Goal: Information Seeking & Learning: Learn about a topic

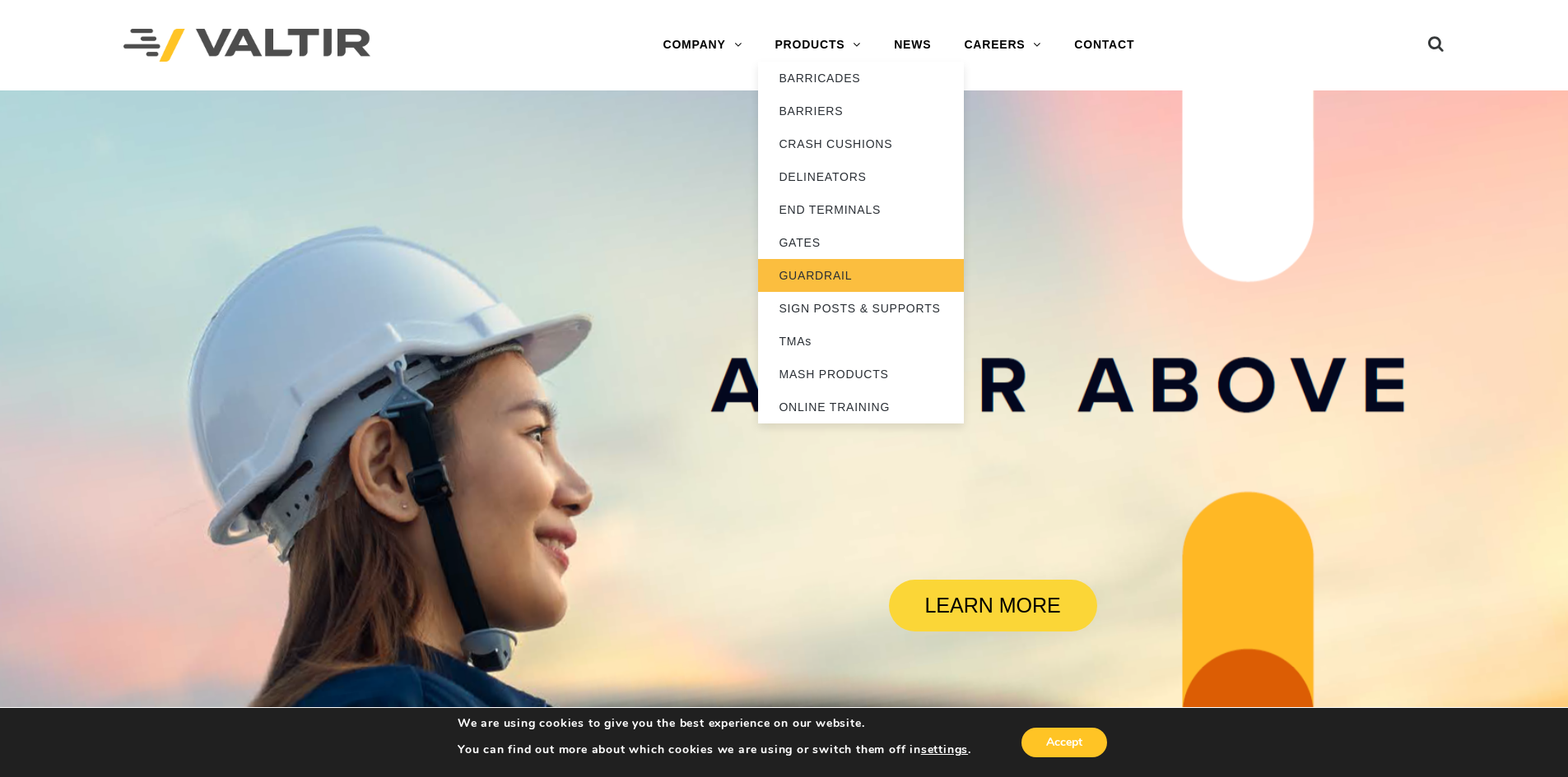
click at [839, 278] on link "GUARDRAIL" at bounding box center [860, 275] width 205 height 33
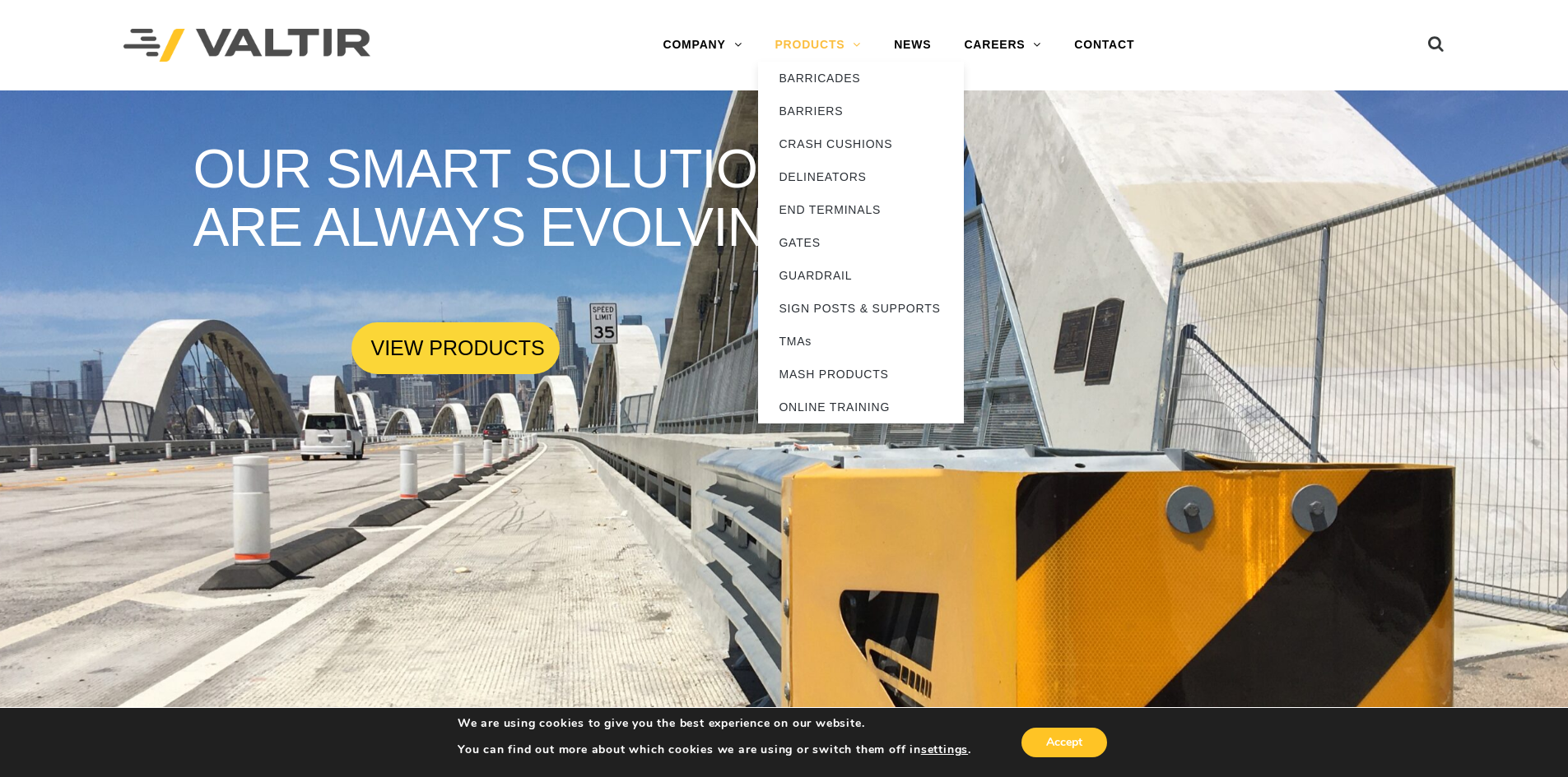
click at [815, 50] on link "PRODUCTS" at bounding box center [817, 45] width 119 height 33
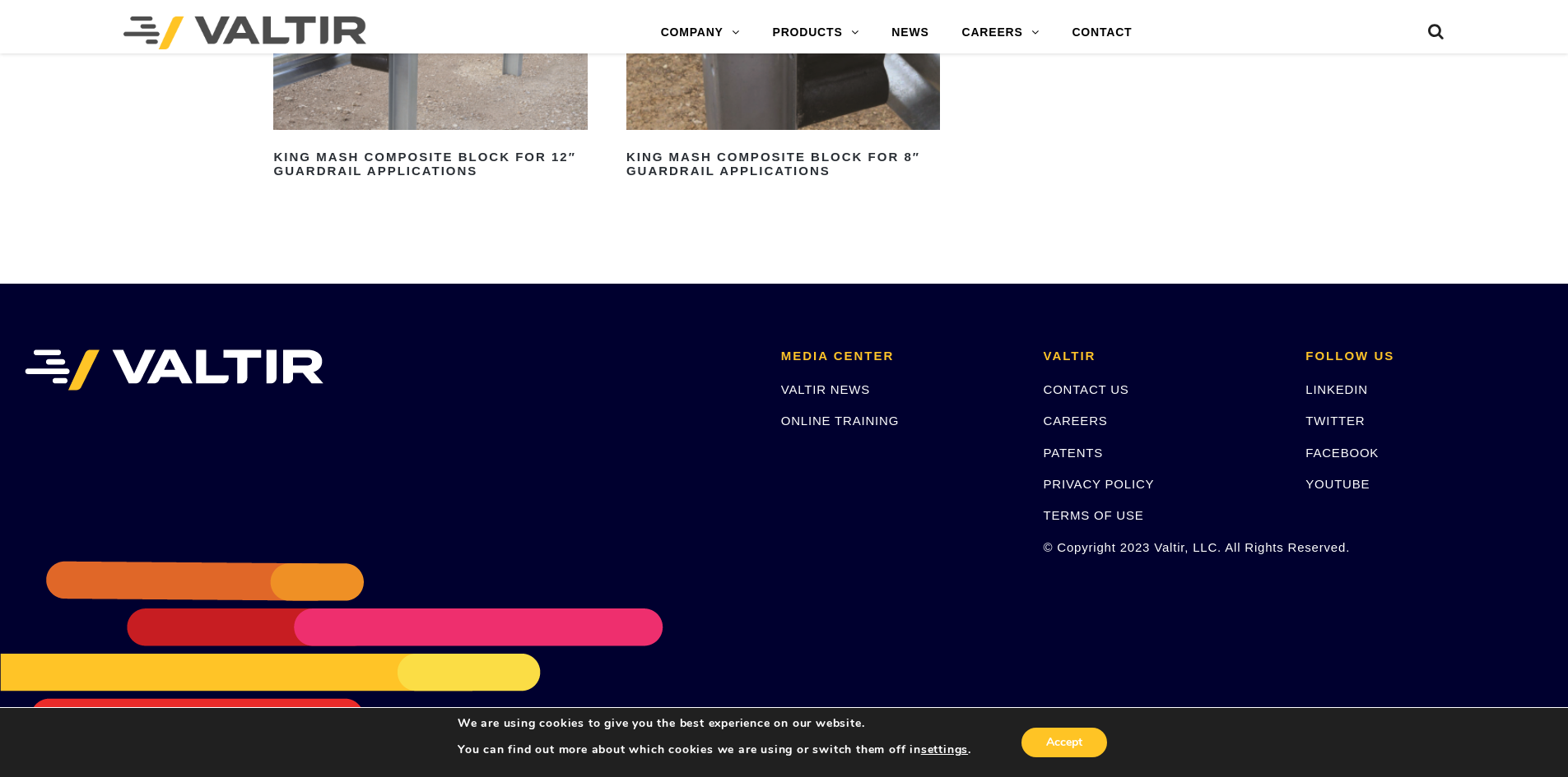
scroll to position [1298, 0]
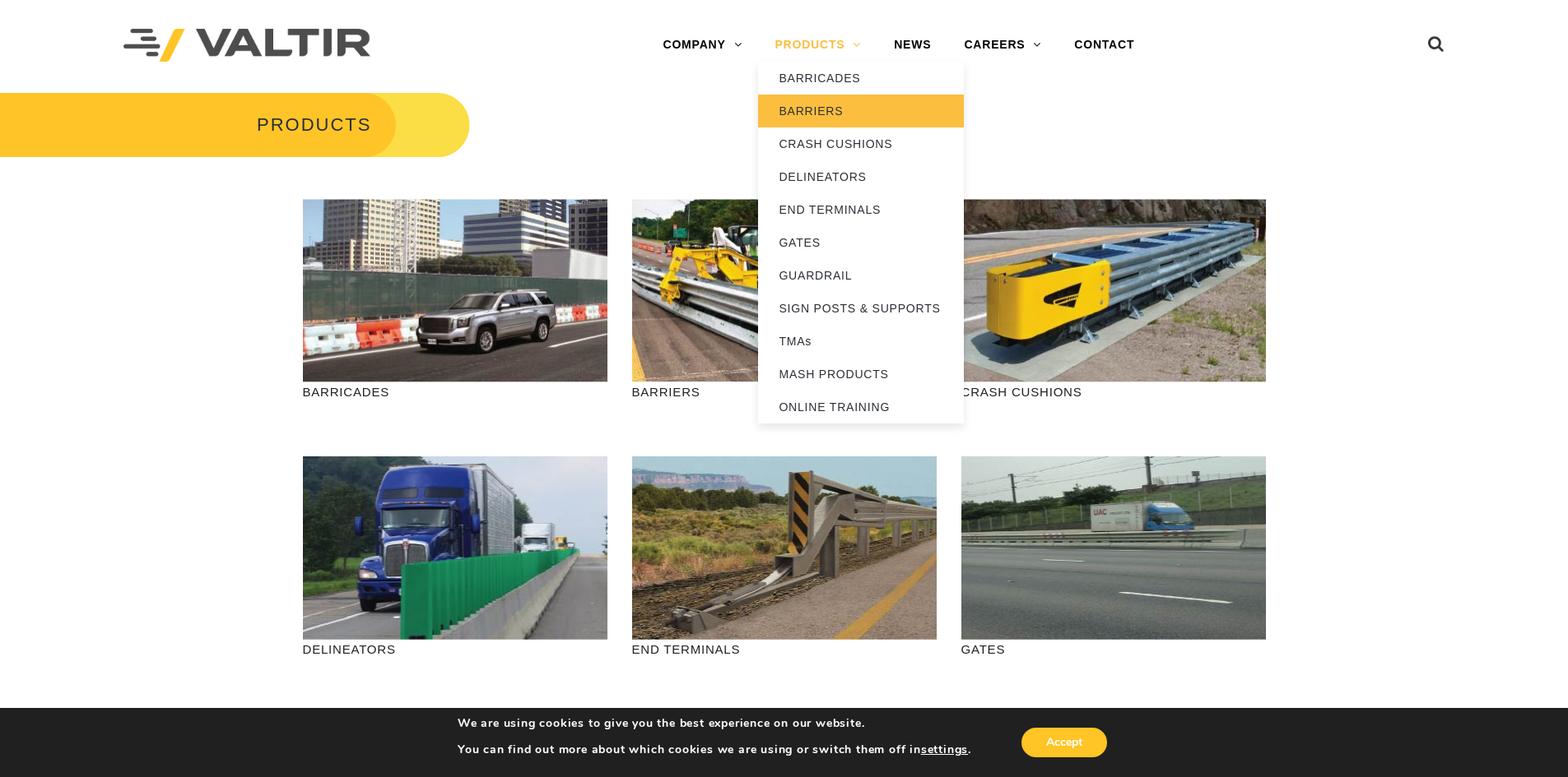
click at [805, 108] on link "BARRIERS" at bounding box center [860, 110] width 205 height 33
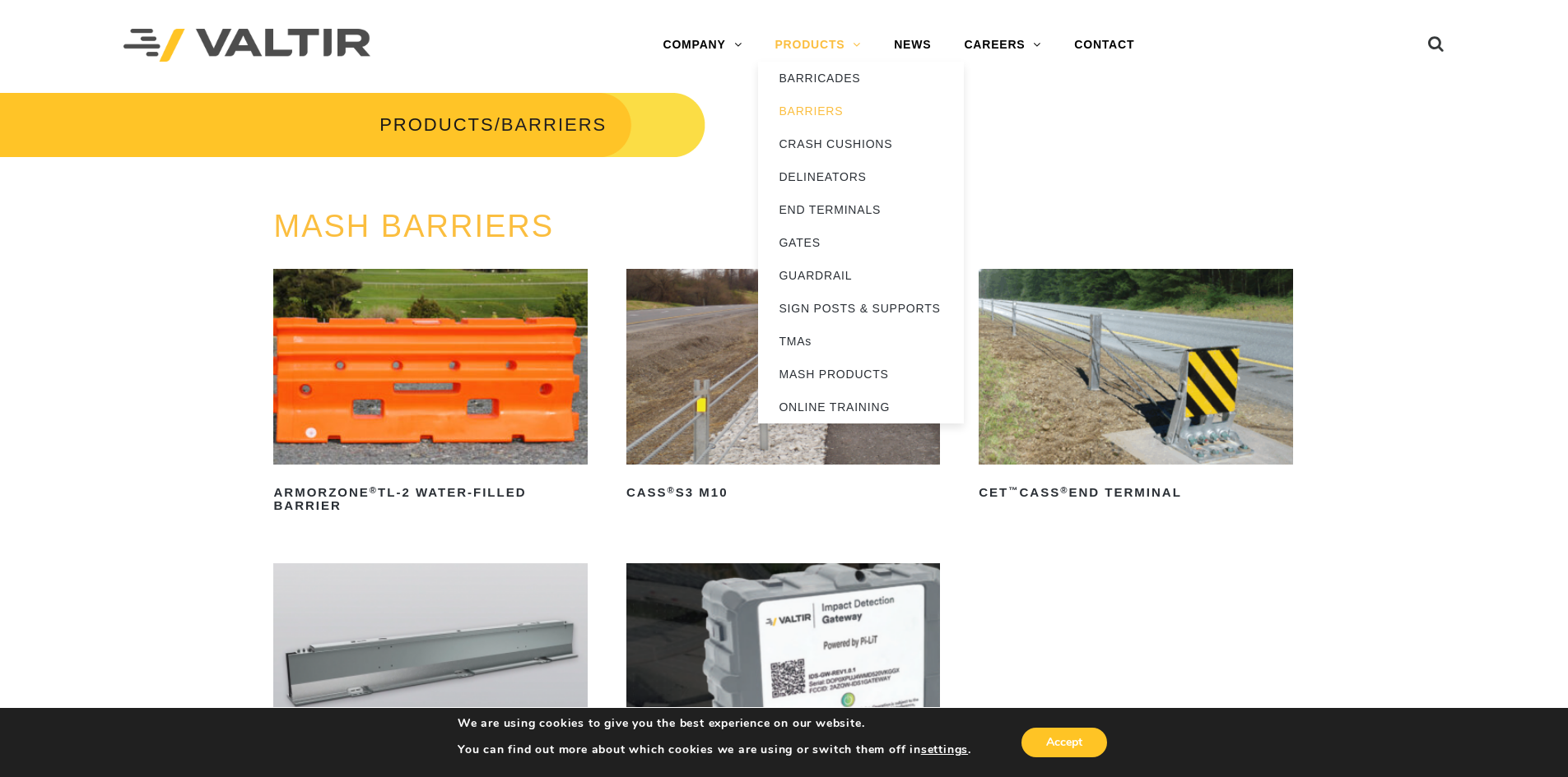
click at [821, 29] on link "PRODUCTS" at bounding box center [817, 45] width 119 height 33
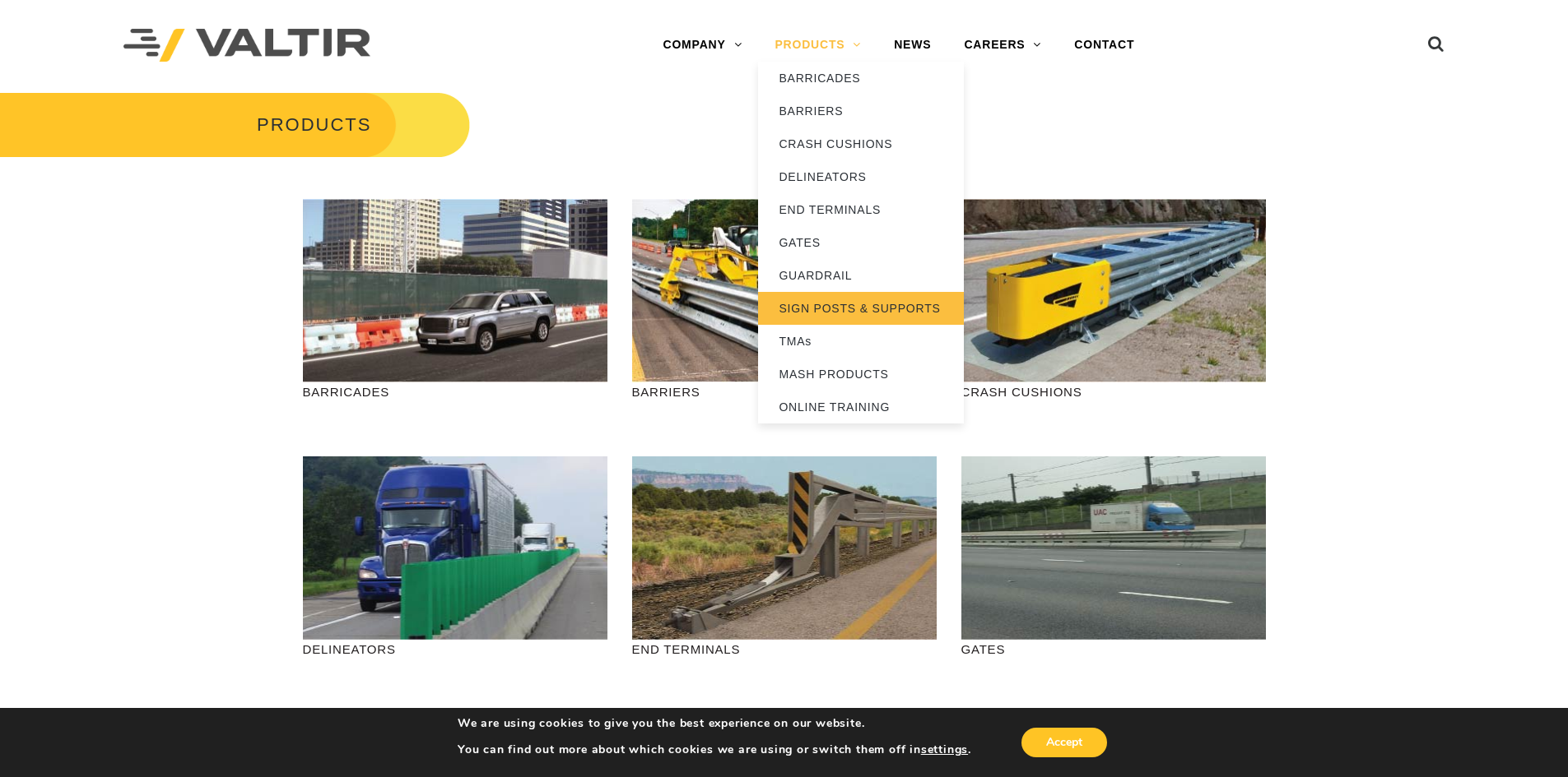
click at [854, 306] on link "SIGN POSTS & SUPPORTS" at bounding box center [860, 307] width 205 height 33
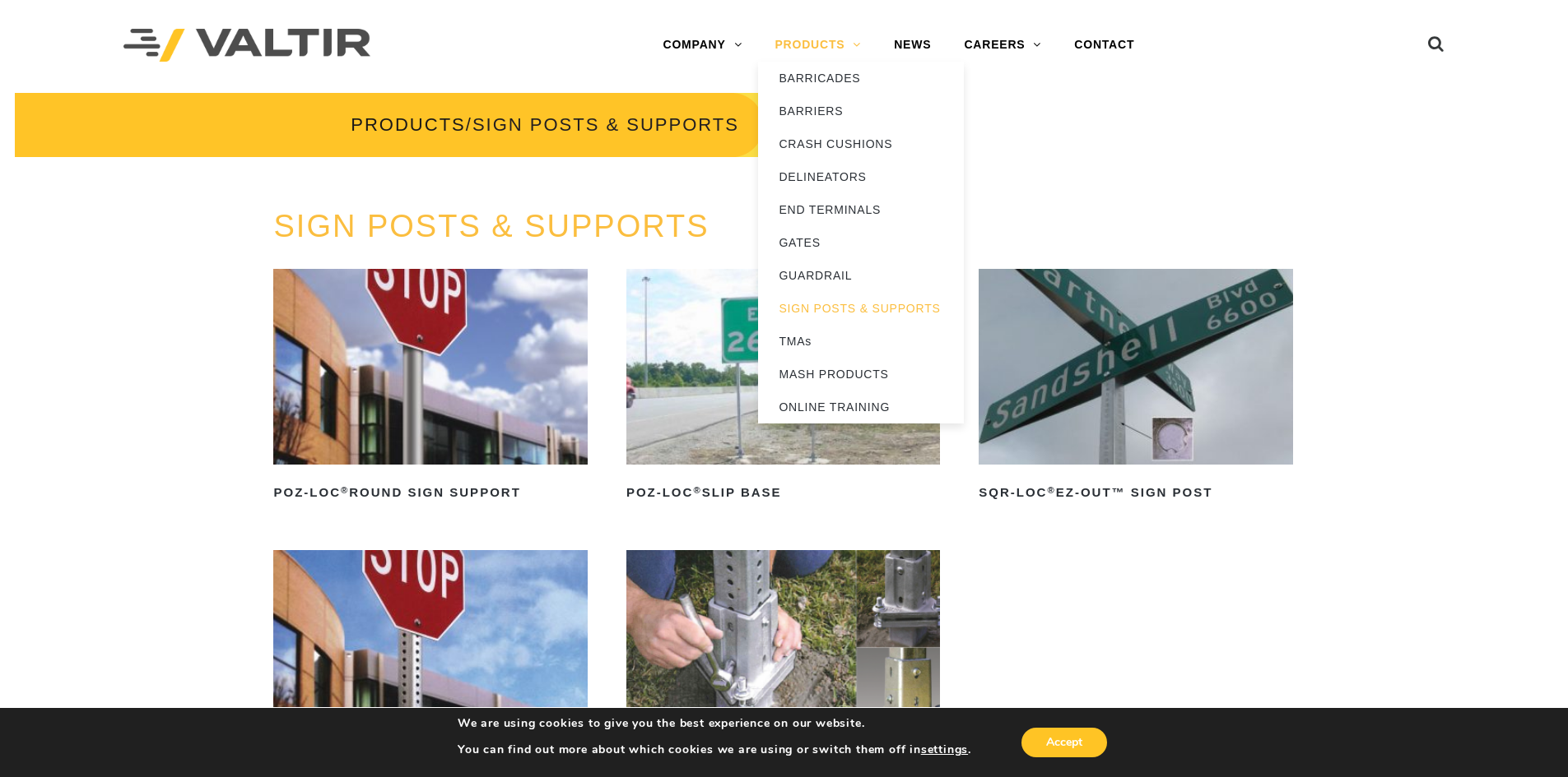
click at [805, 39] on link "PRODUCTS" at bounding box center [817, 45] width 119 height 33
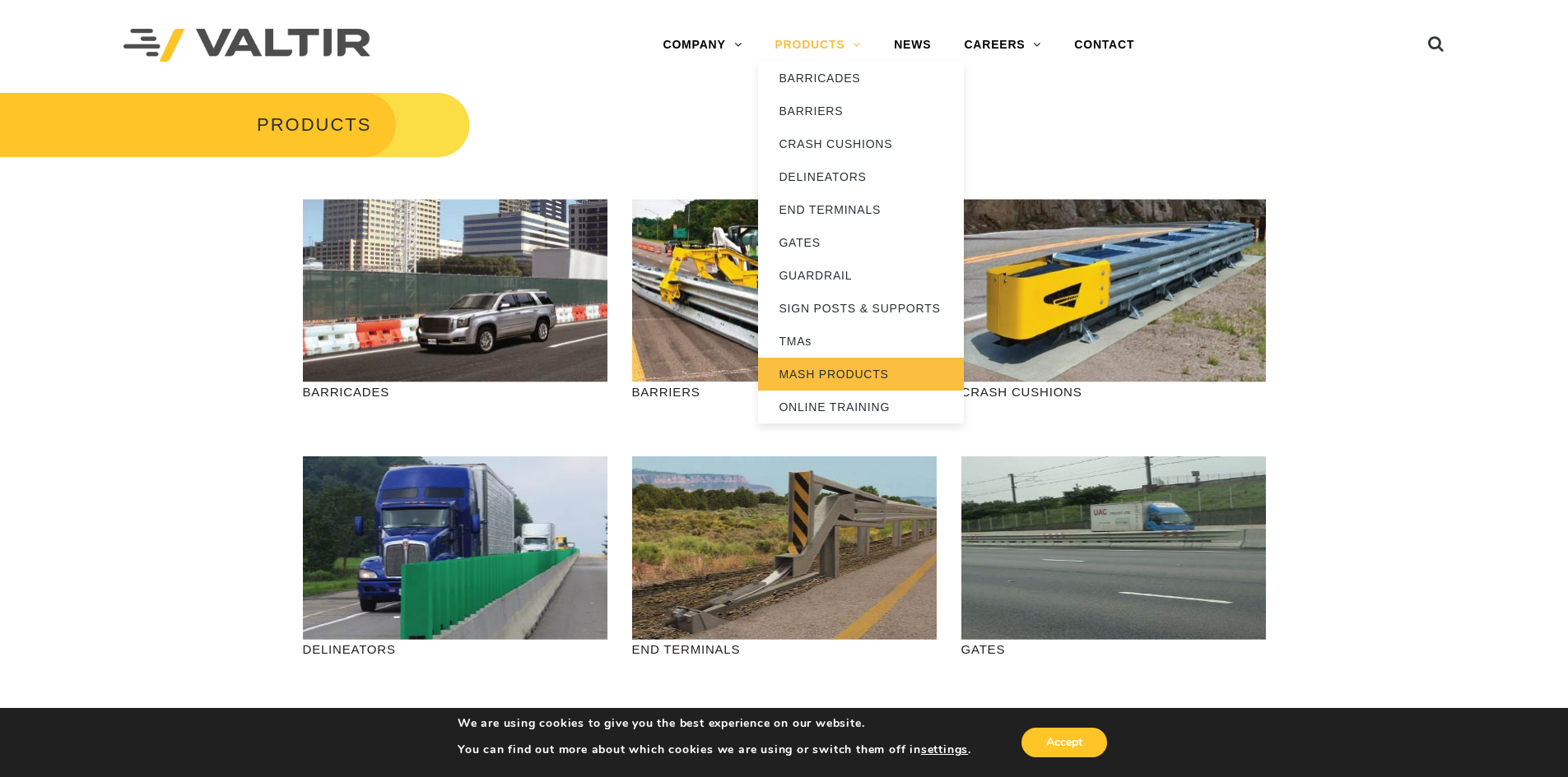
click at [842, 377] on link "MASH PRODUCTS" at bounding box center [860, 374] width 205 height 33
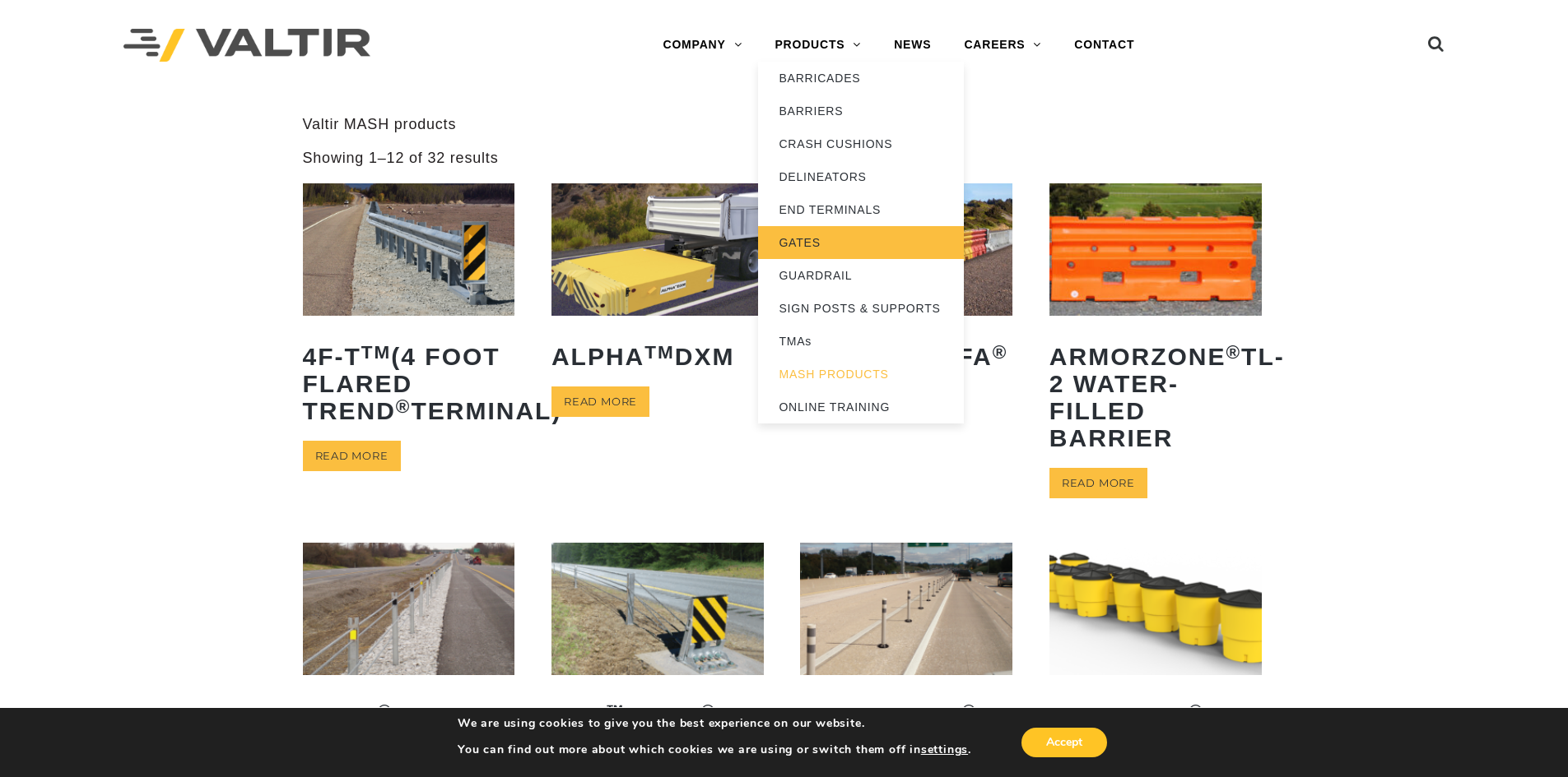
click at [872, 249] on link "GATES" at bounding box center [860, 242] width 205 height 33
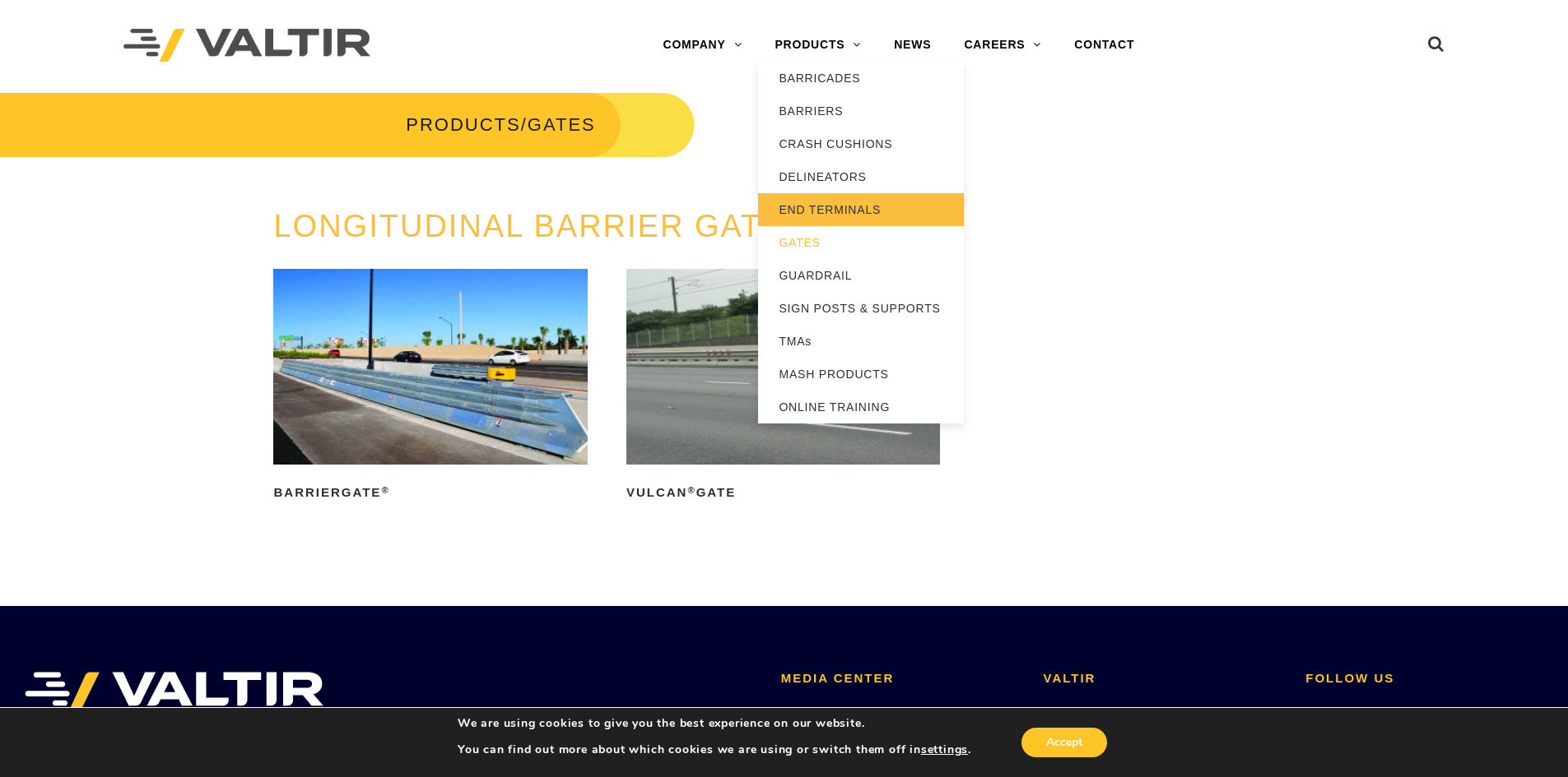
click at [824, 207] on link "END TERMINALS" at bounding box center [860, 209] width 205 height 33
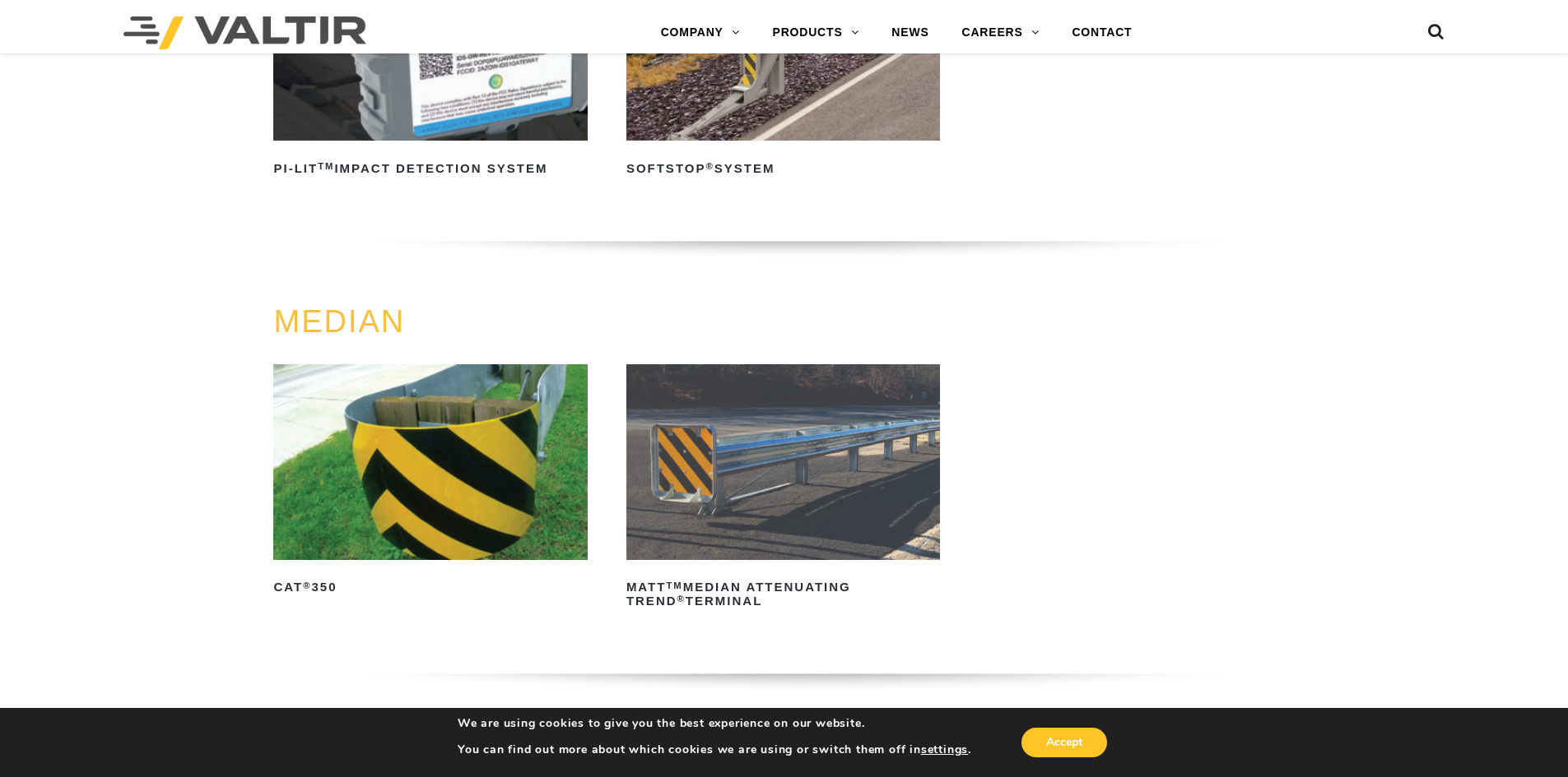
scroll to position [658, 0]
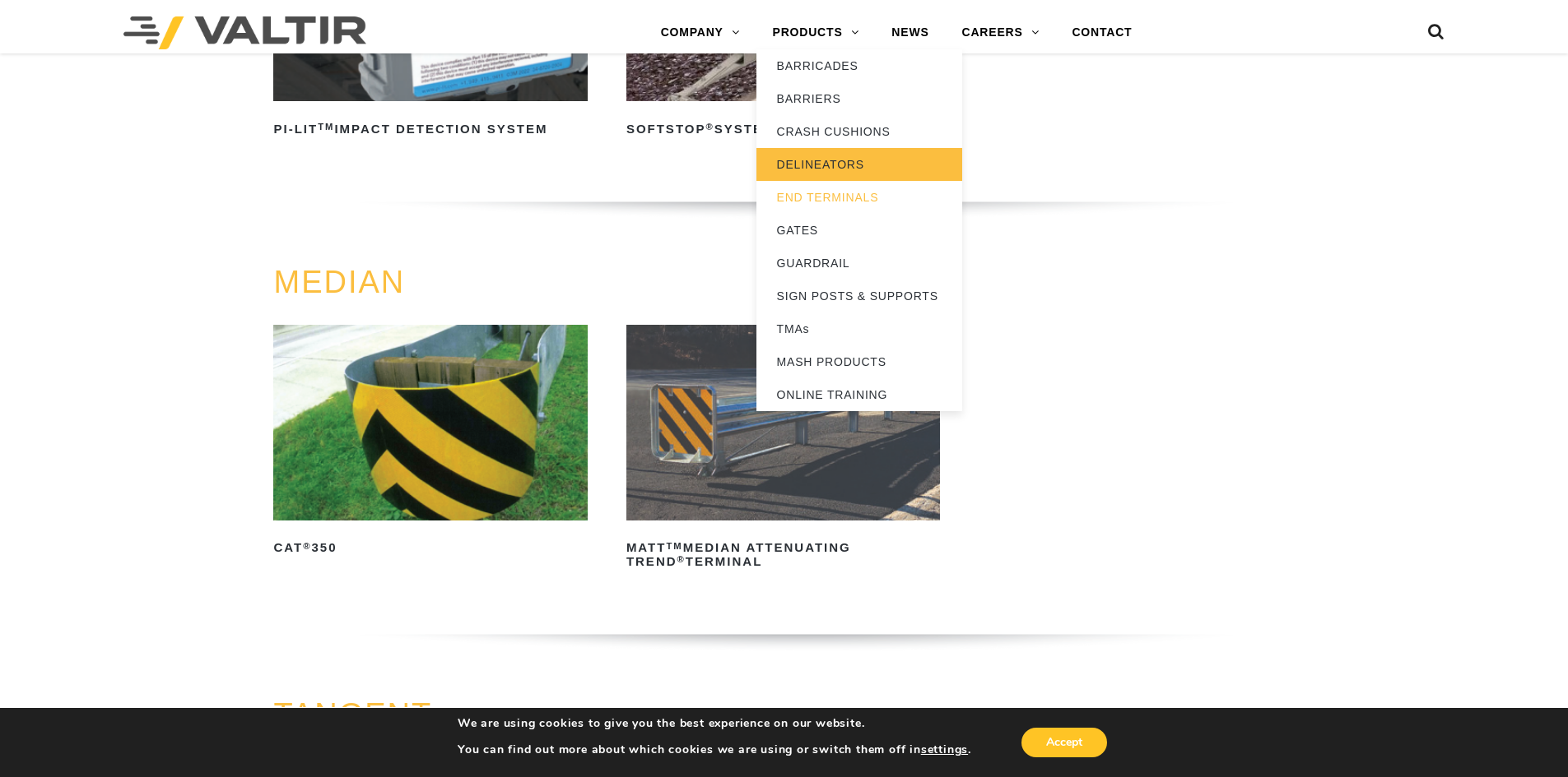
click at [843, 169] on link "DELINEATORS" at bounding box center [858, 164] width 205 height 33
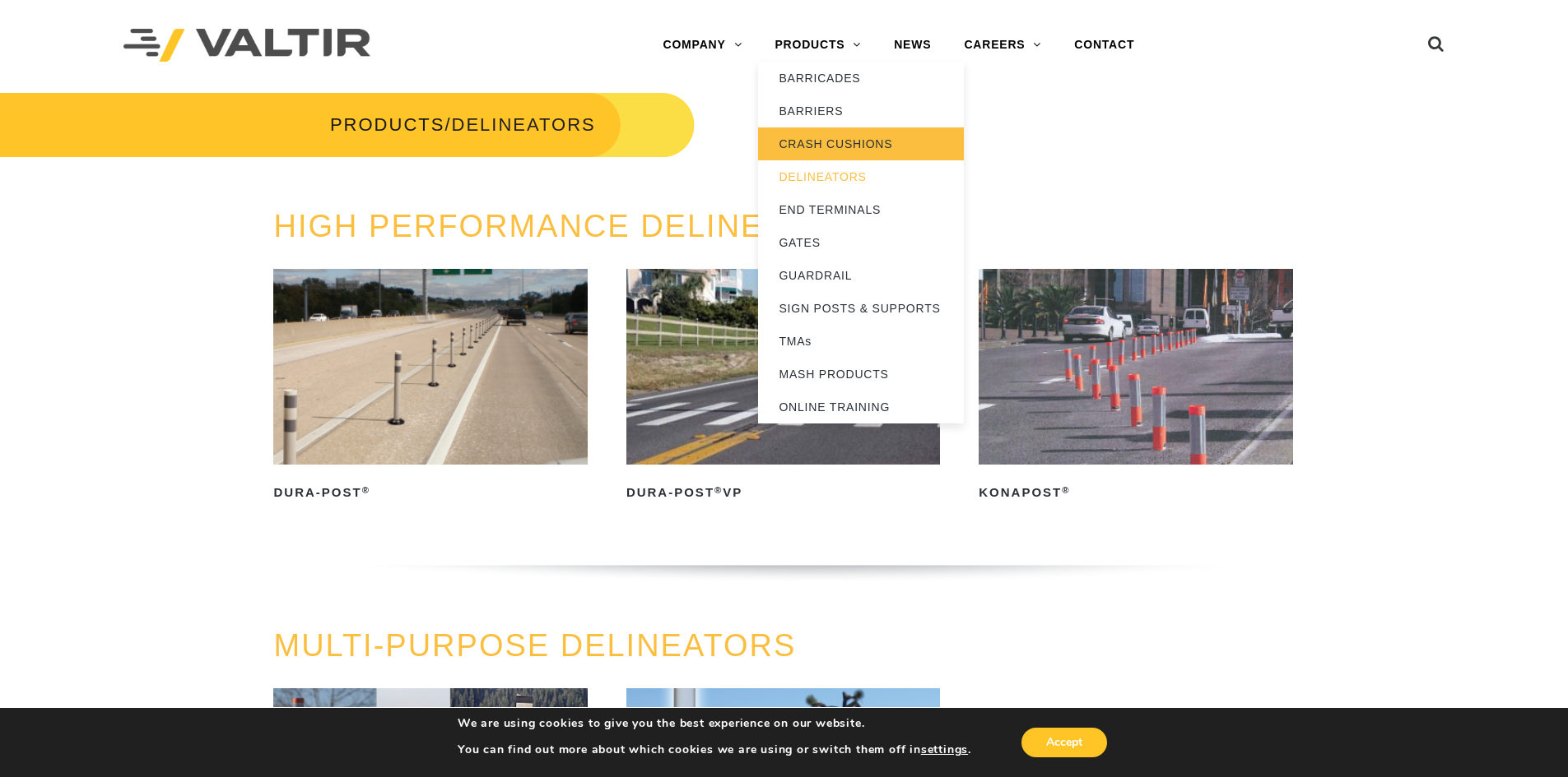
click at [792, 145] on link "CRASH CUSHIONS" at bounding box center [860, 144] width 205 height 33
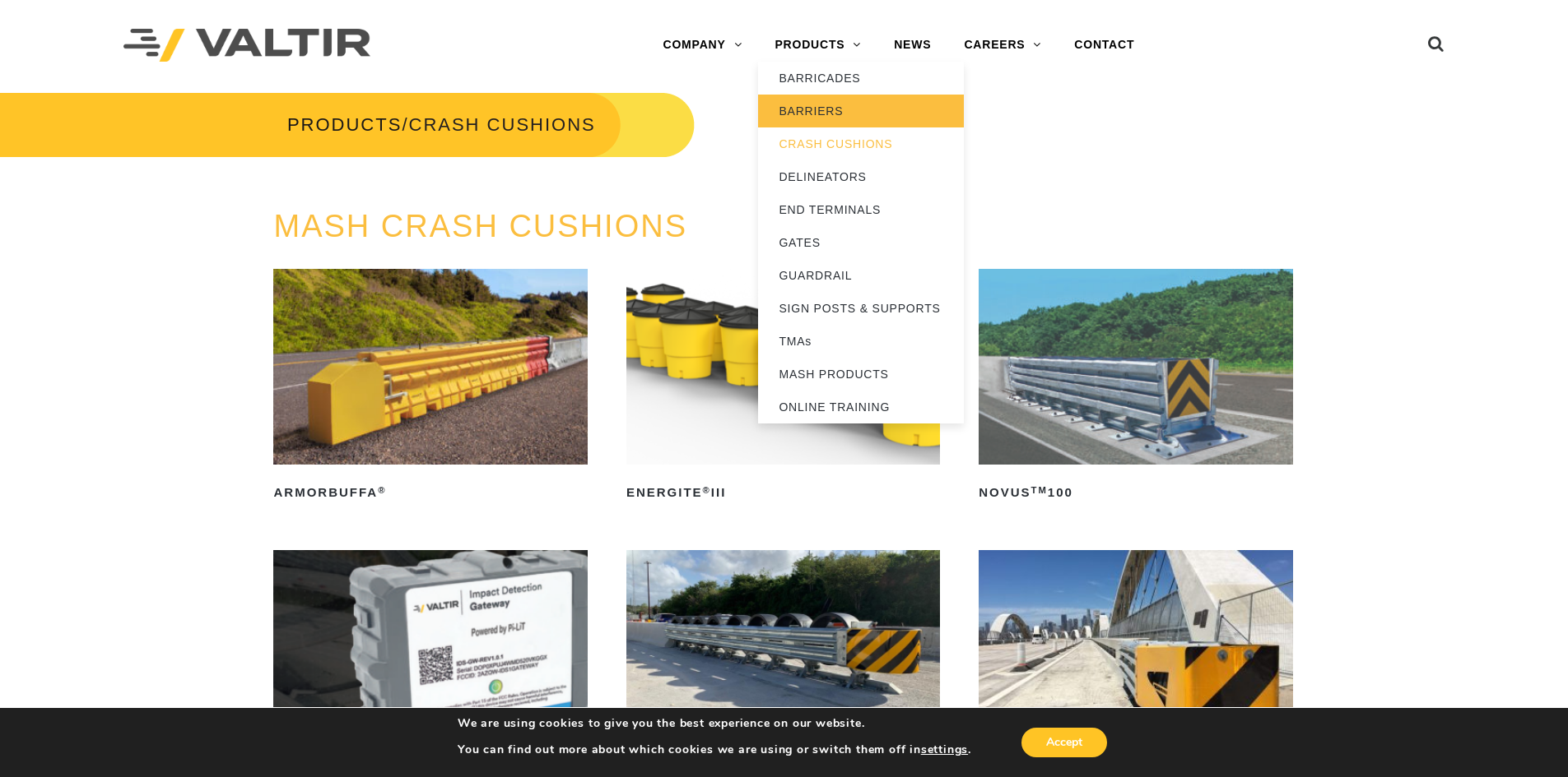
click at [802, 114] on link "BARRIERS" at bounding box center [860, 110] width 205 height 33
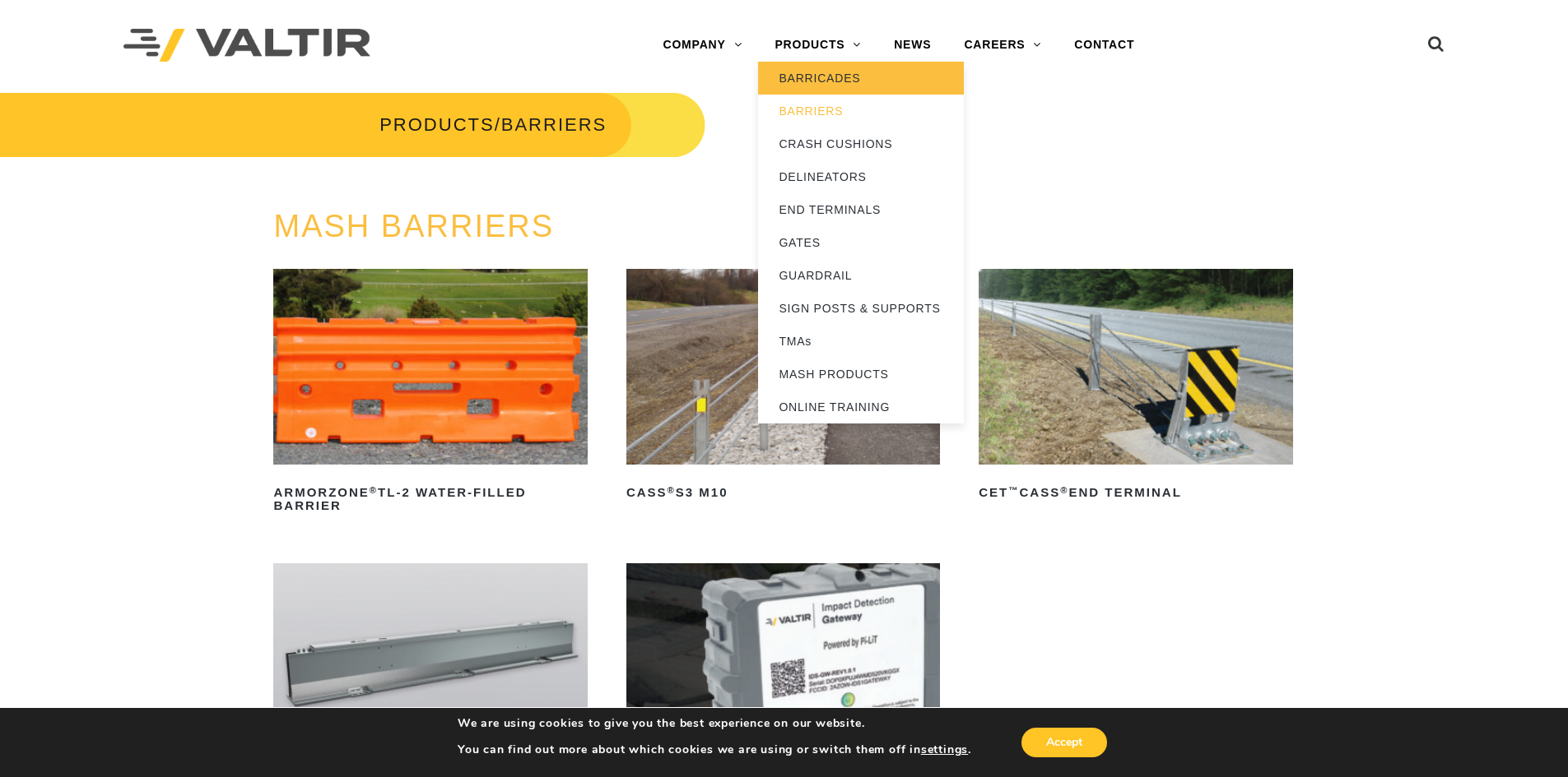
click at [802, 71] on link "BARRICADES" at bounding box center [860, 78] width 205 height 33
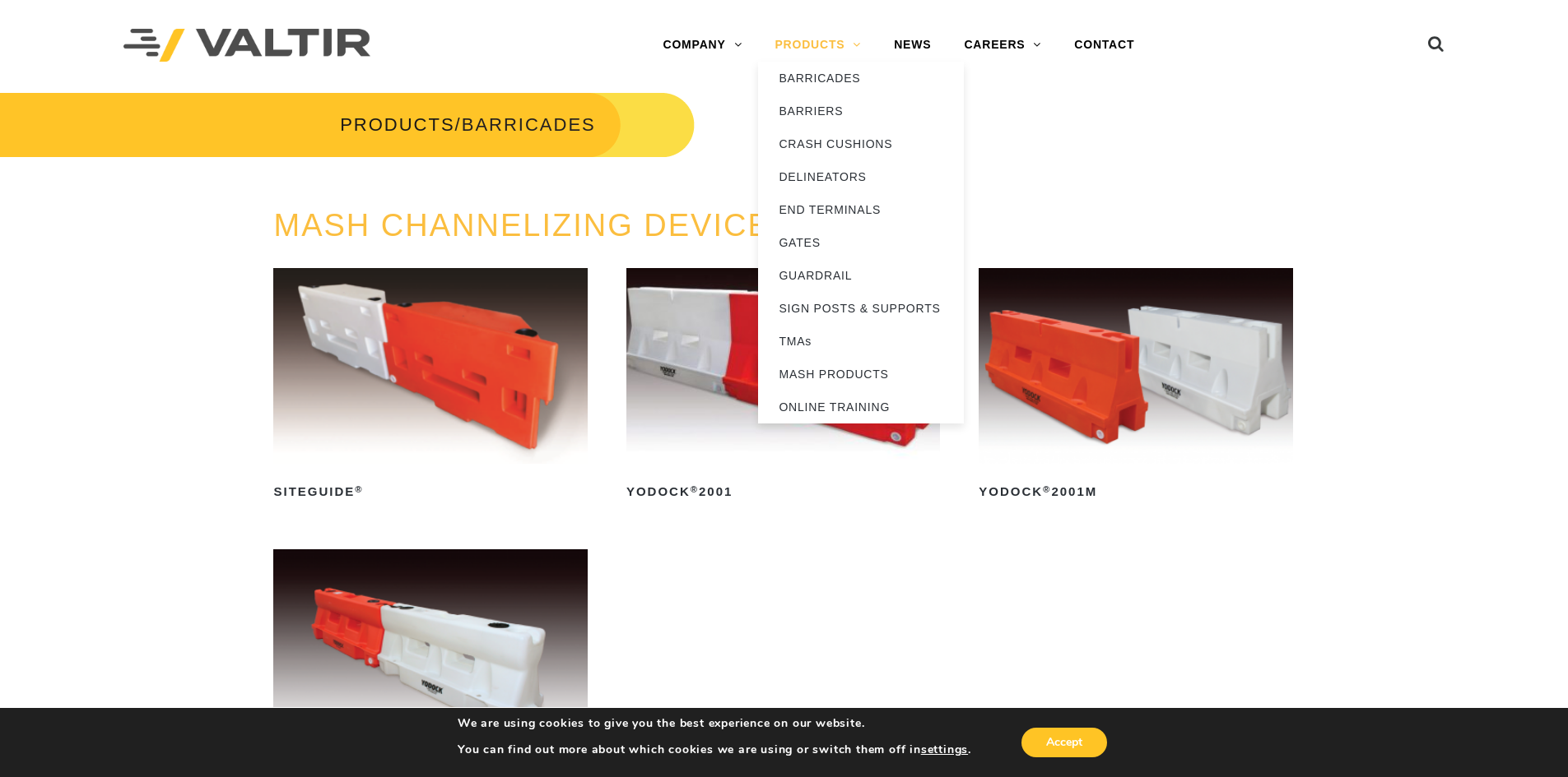
click at [810, 38] on link "PRODUCTS" at bounding box center [817, 45] width 119 height 33
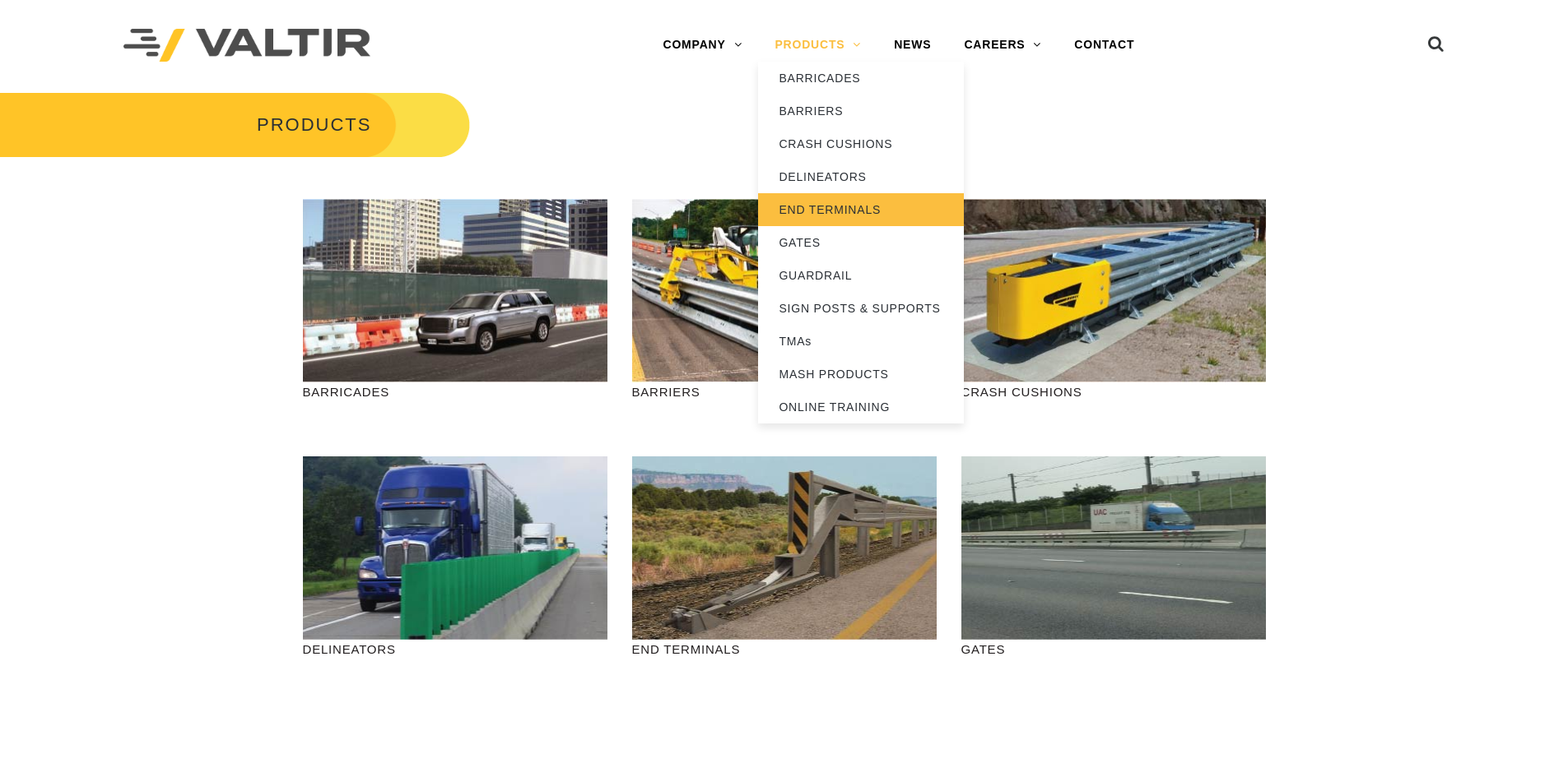
click at [803, 217] on link "END TERMINALS" at bounding box center [860, 209] width 205 height 33
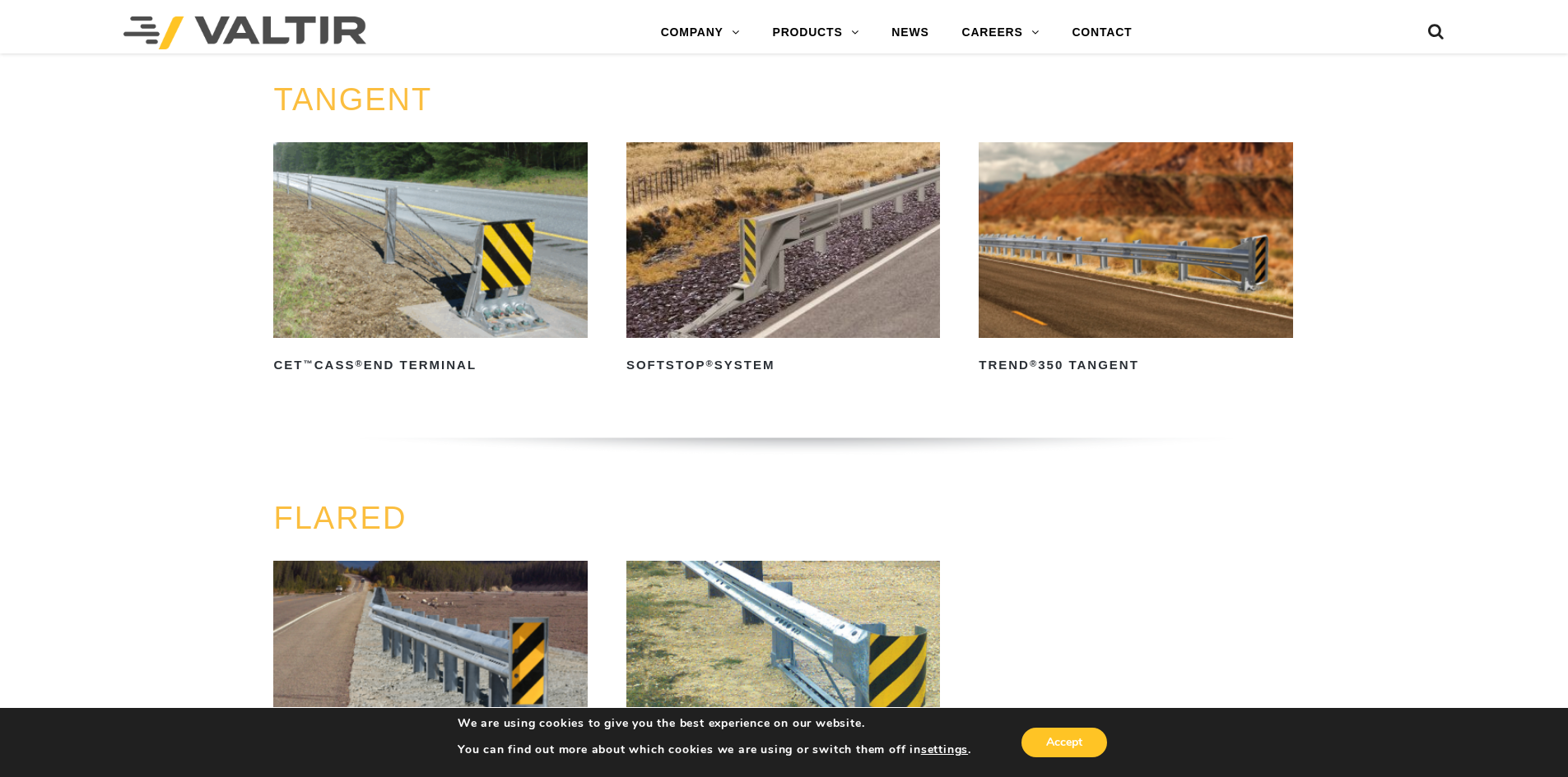
scroll to position [1481, 0]
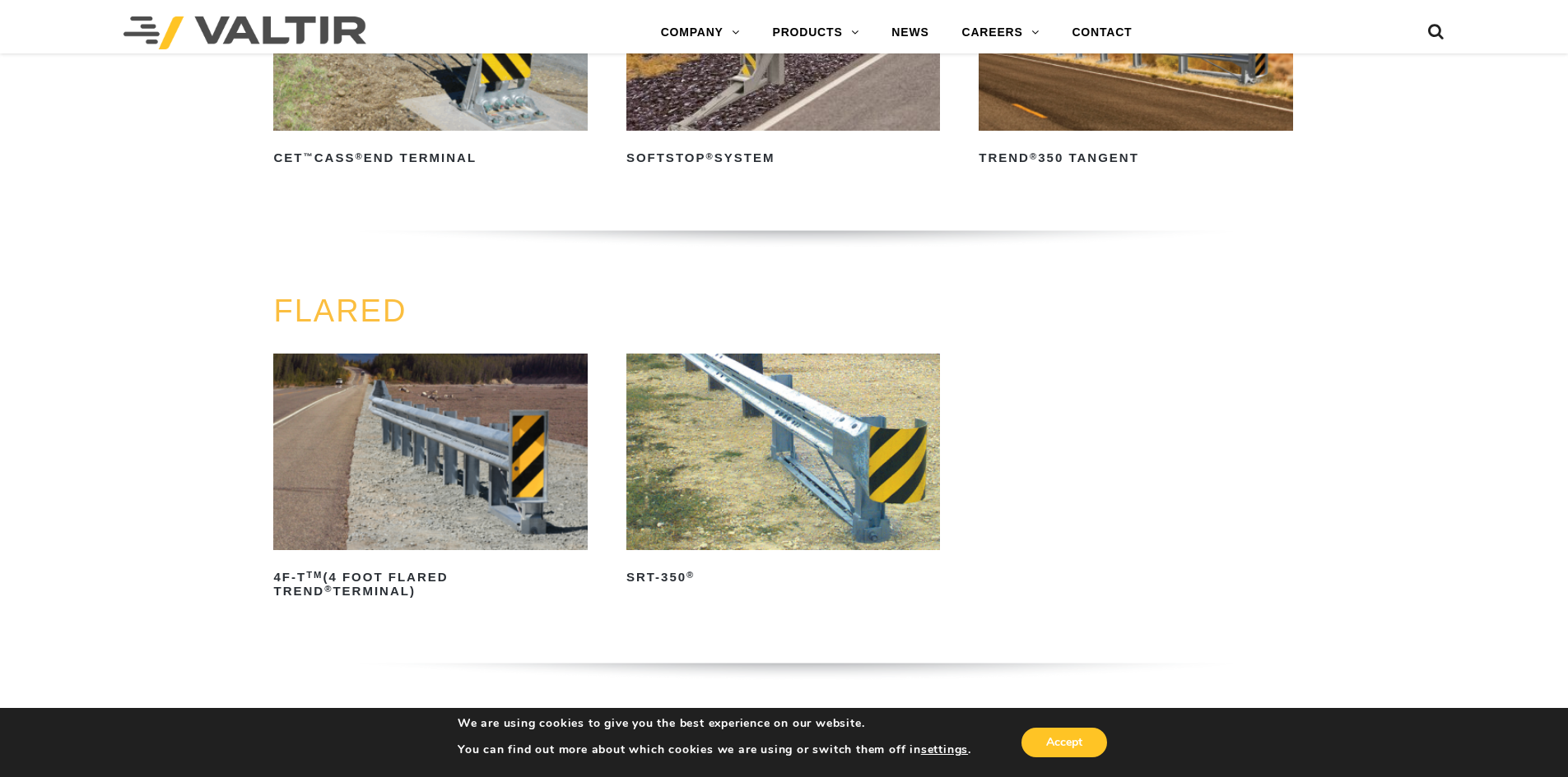
click at [807, 434] on img at bounding box center [784, 451] width 314 height 196
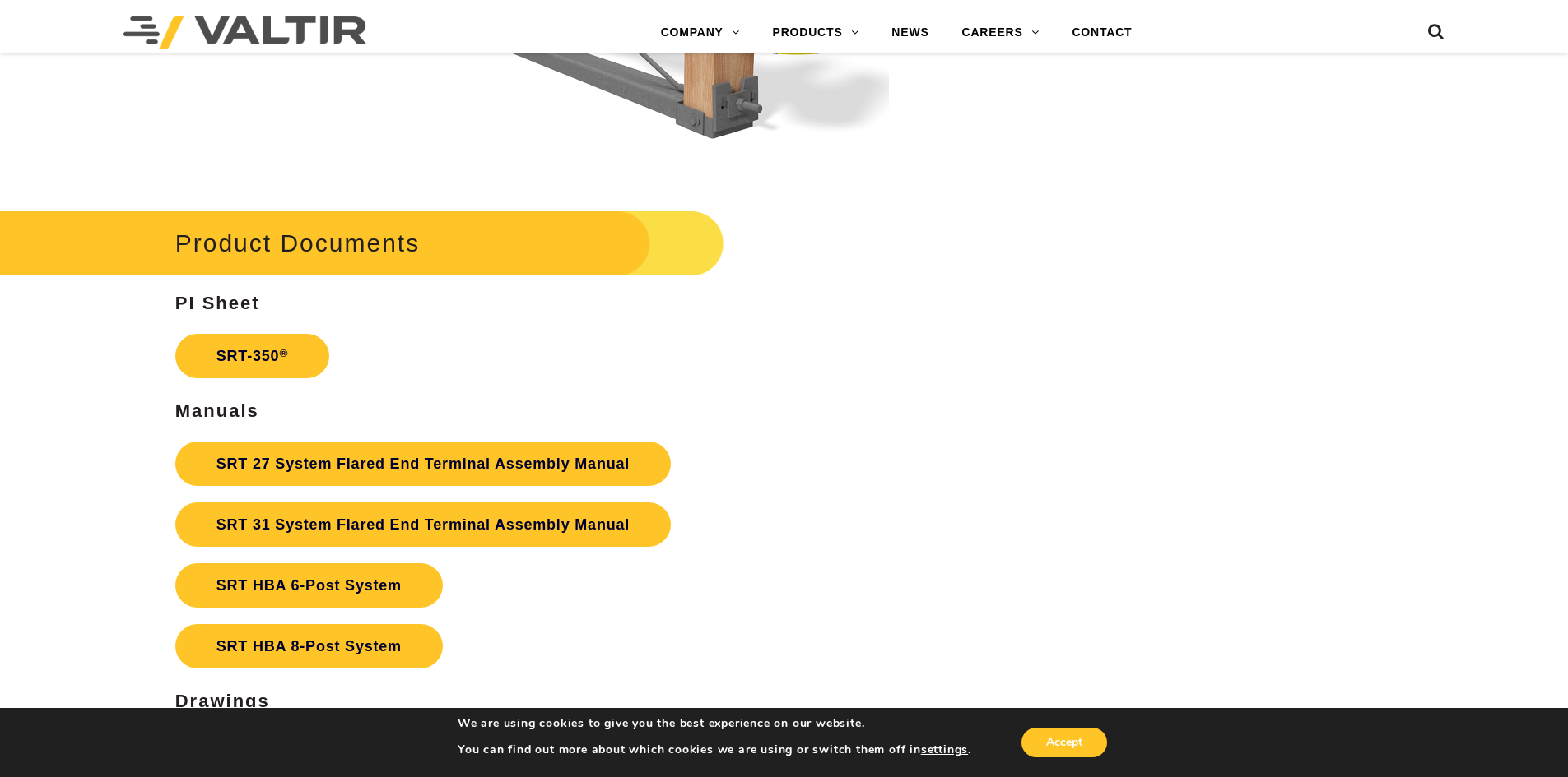
scroll to position [2961, 0]
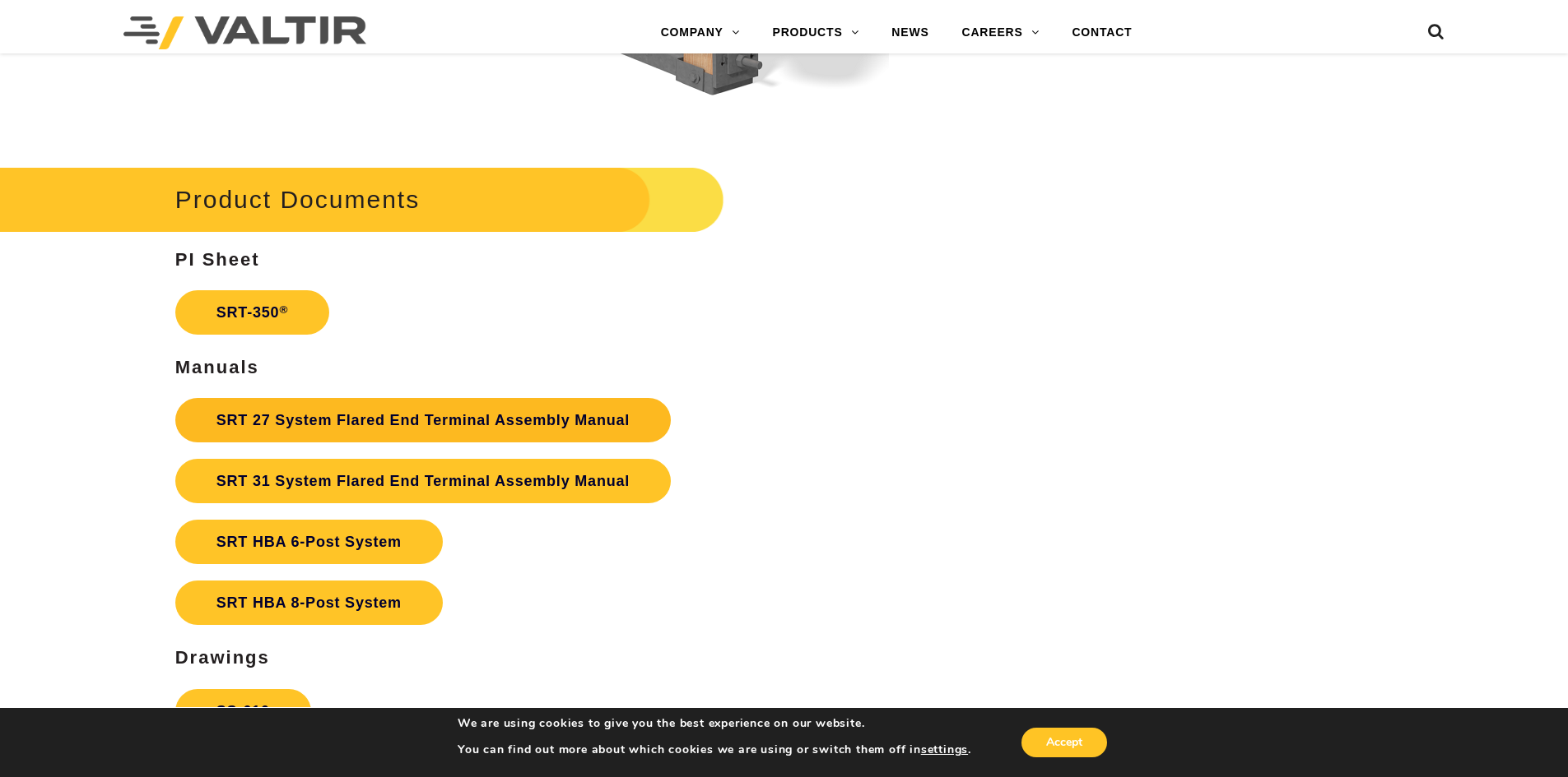
click at [613, 418] on link "SRT 27 System Flared End Terminal Assembly Manual" at bounding box center [423, 420] width 495 height 44
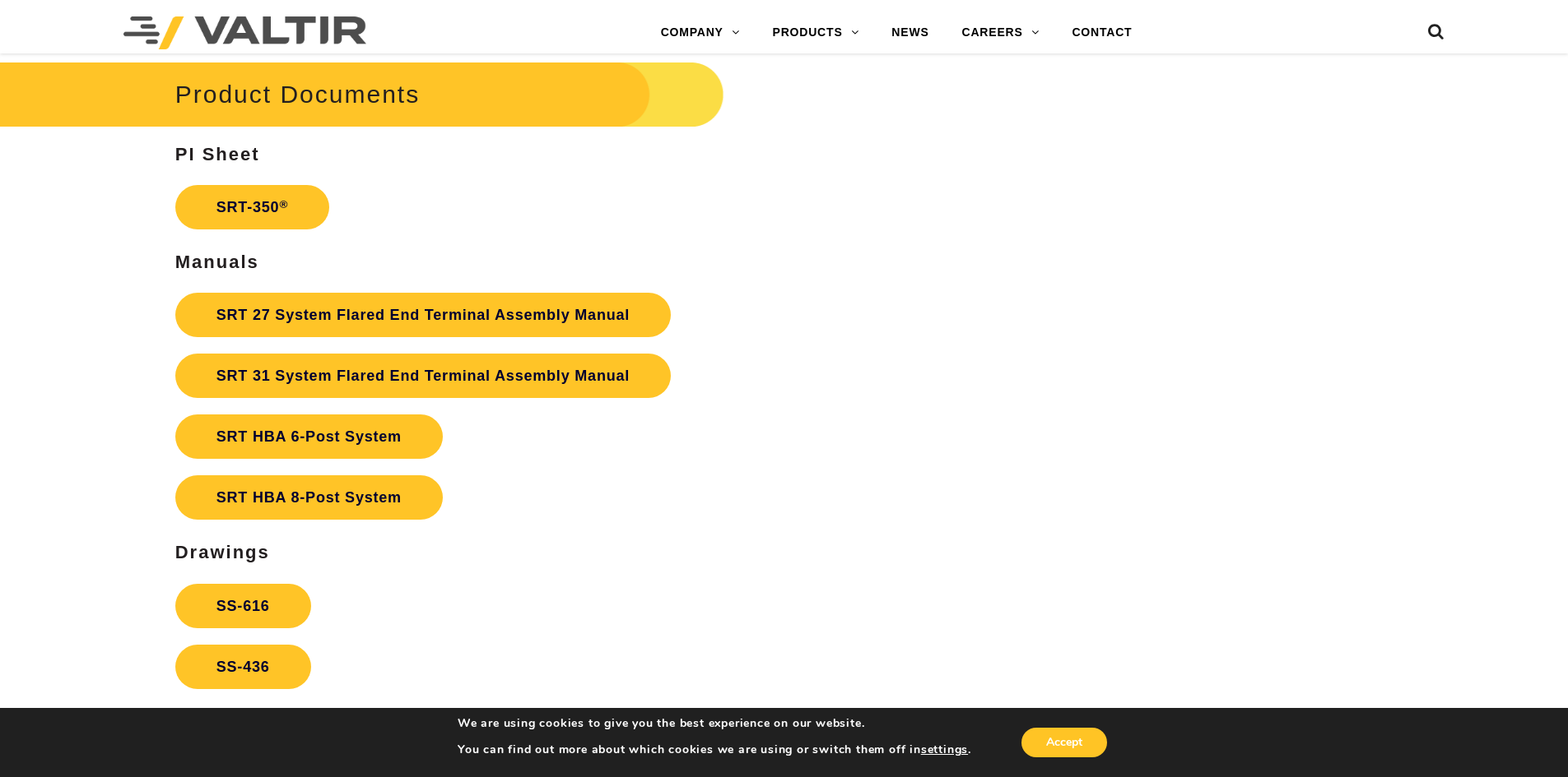
scroll to position [3208, 0]
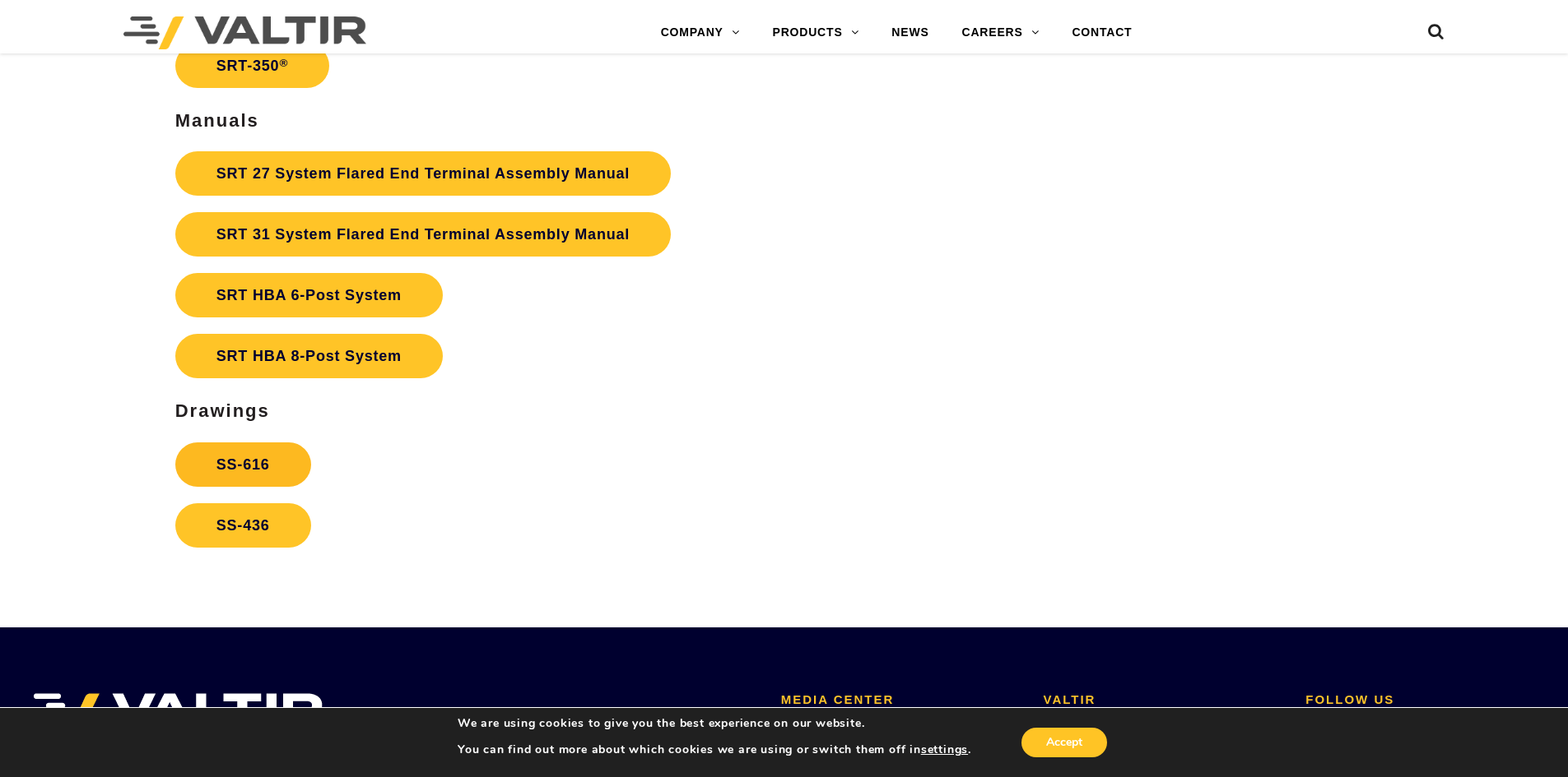
click at [271, 470] on link "SS-616" at bounding box center [243, 464] width 136 height 44
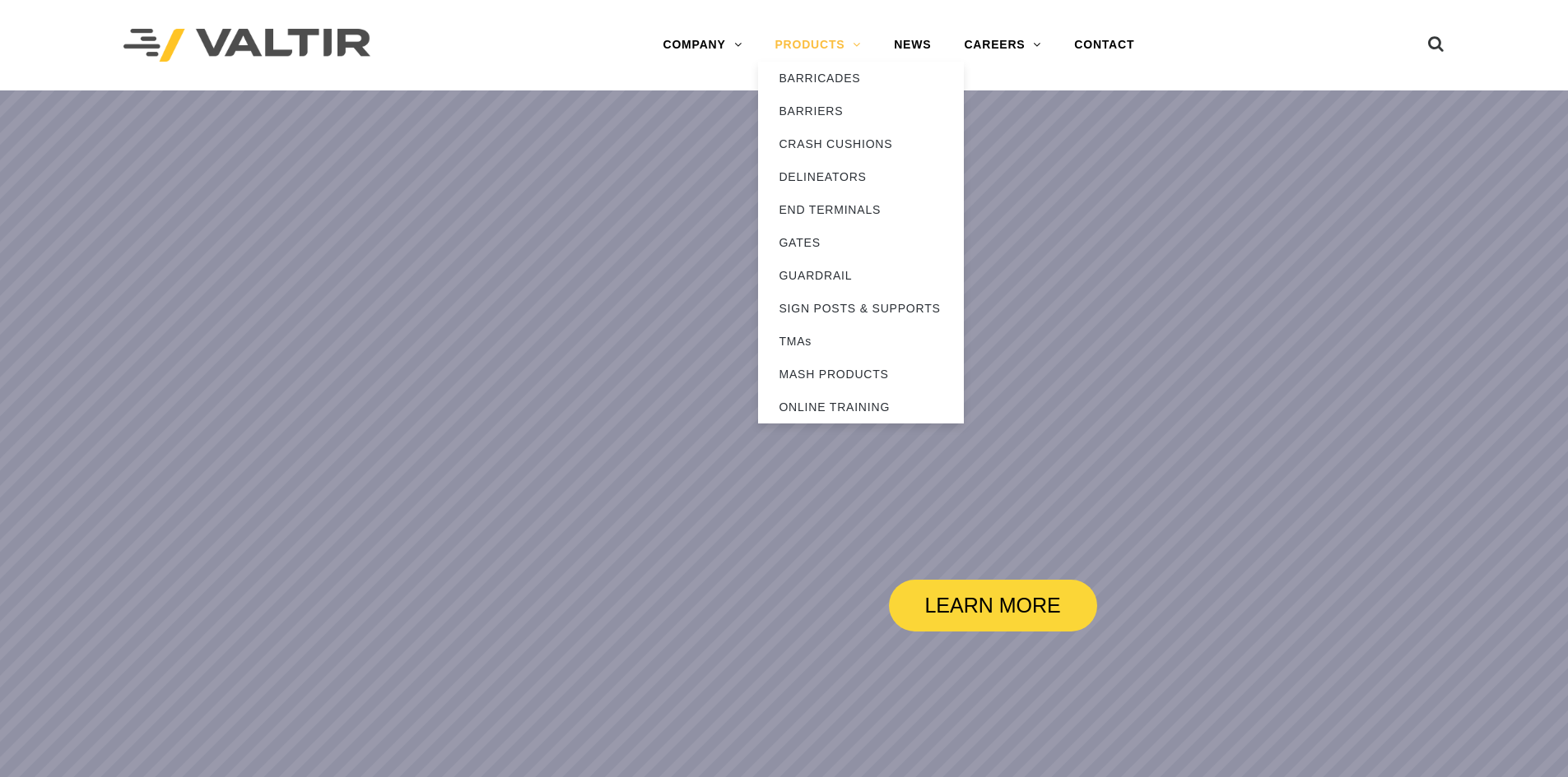
click at [776, 38] on link "PRODUCTS" at bounding box center [817, 45] width 119 height 33
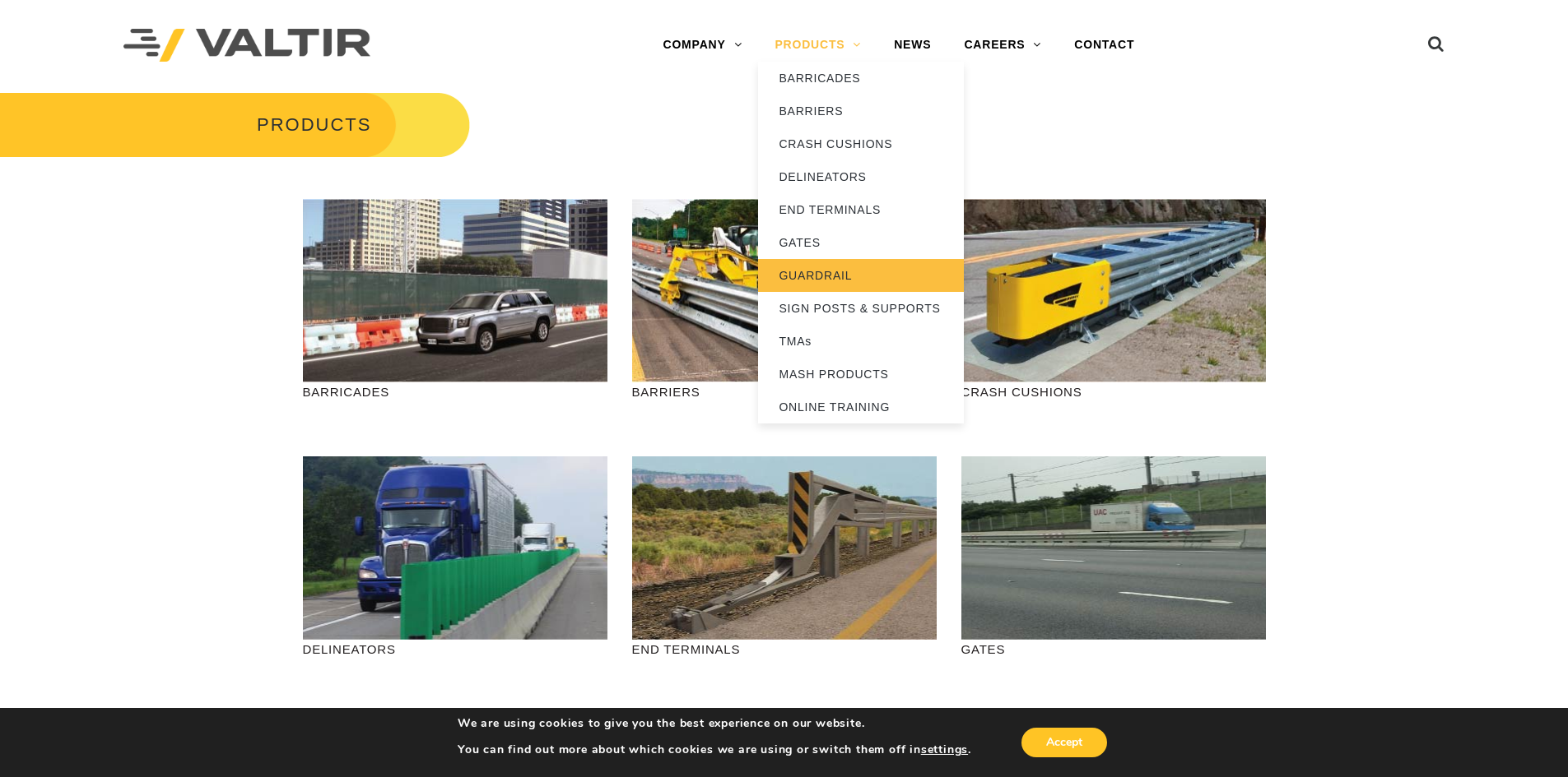
click at [836, 280] on link "GUARDRAIL" at bounding box center [860, 275] width 205 height 33
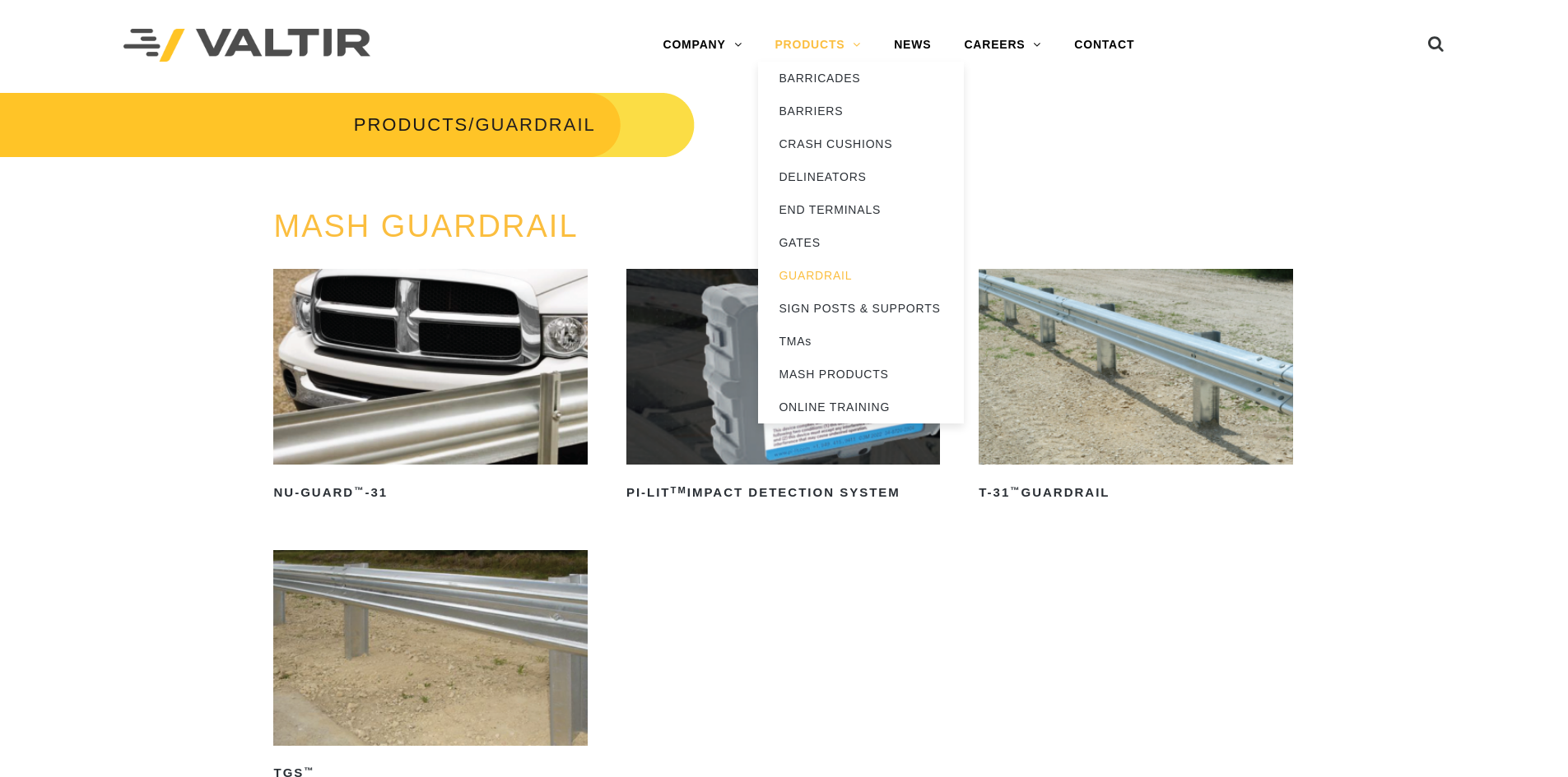
click at [811, 39] on link "PRODUCTS" at bounding box center [817, 45] width 119 height 33
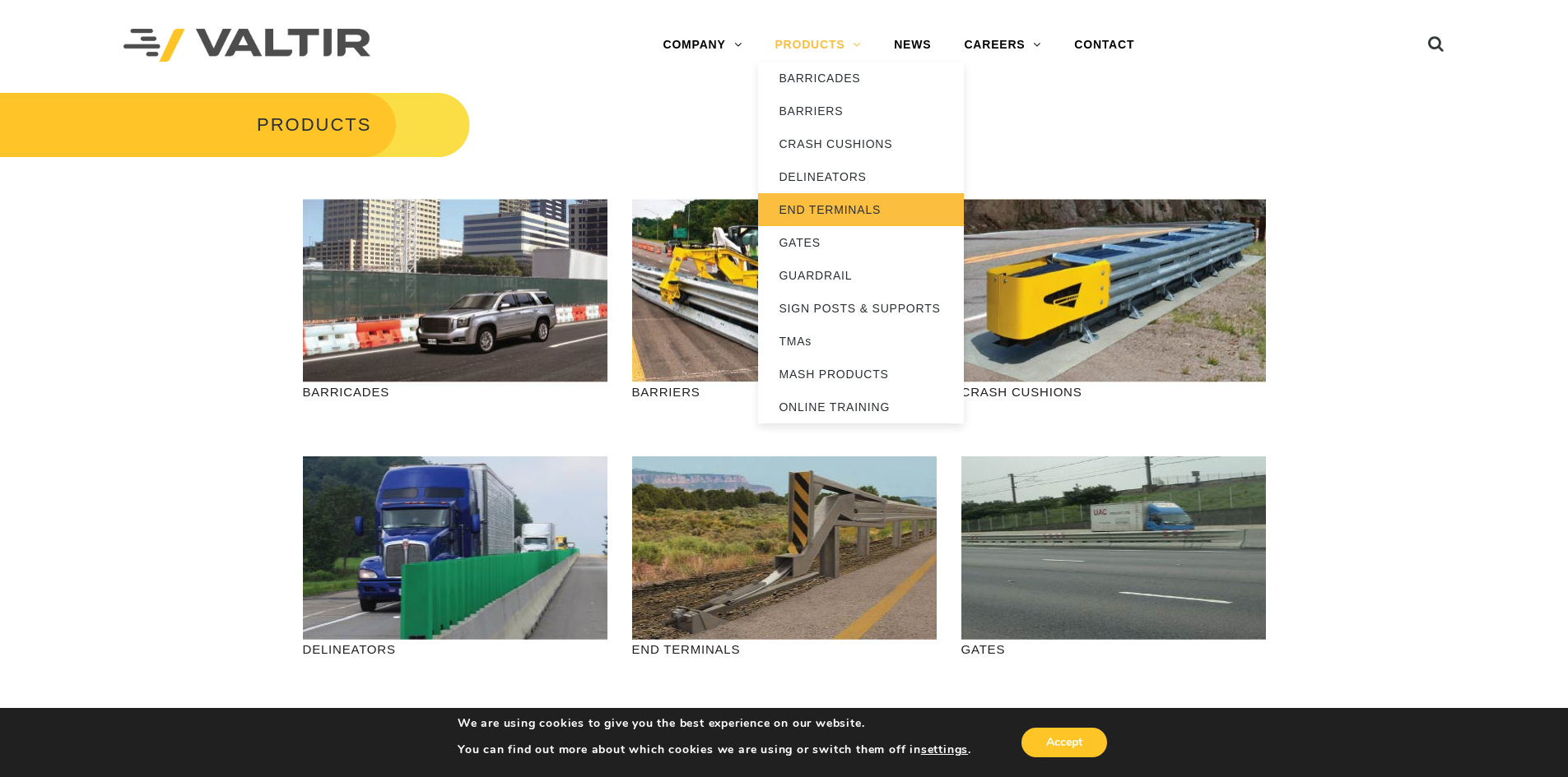
click at [835, 208] on link "END TERMINALS" at bounding box center [860, 209] width 205 height 33
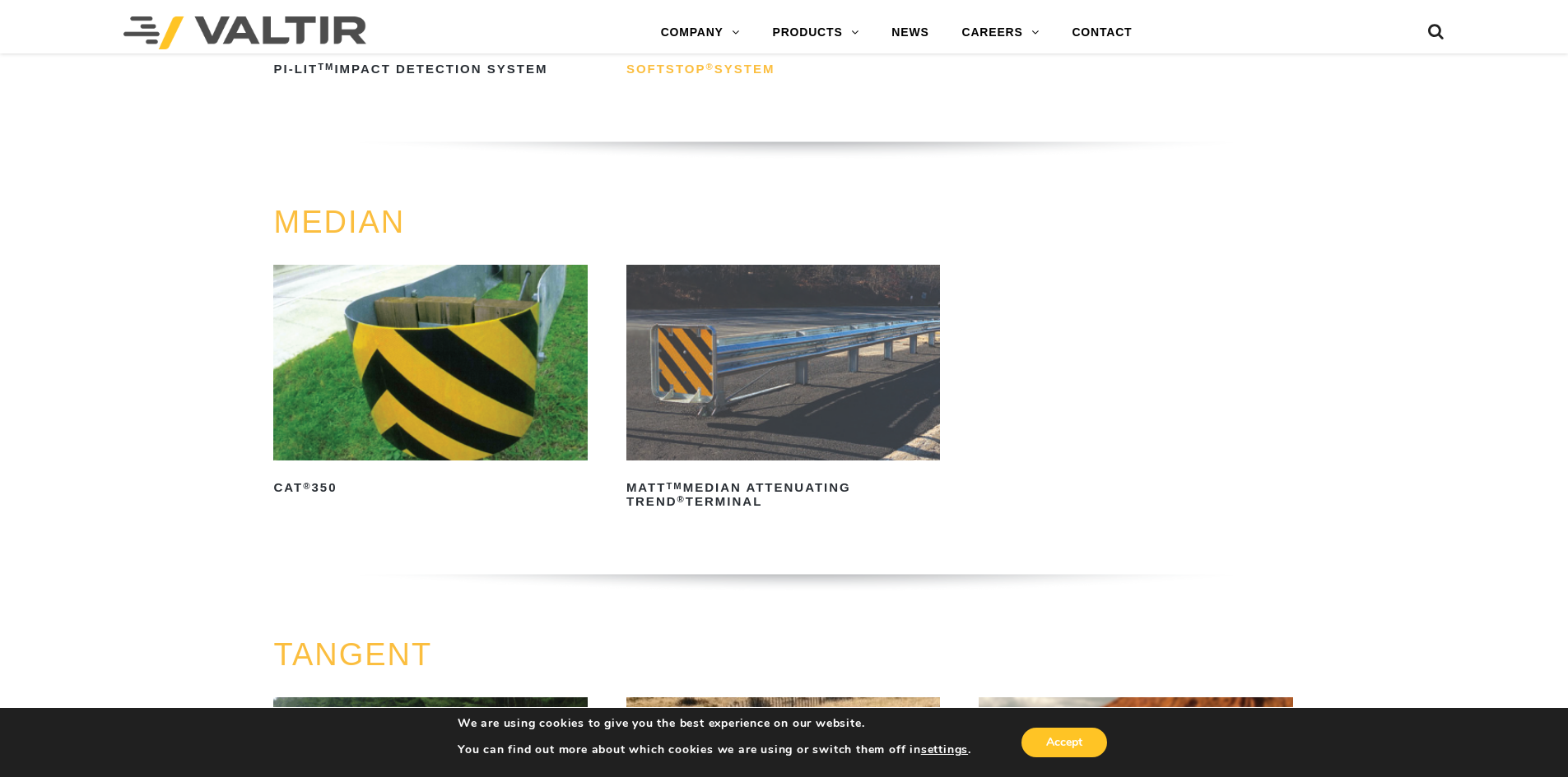
scroll to position [740, 0]
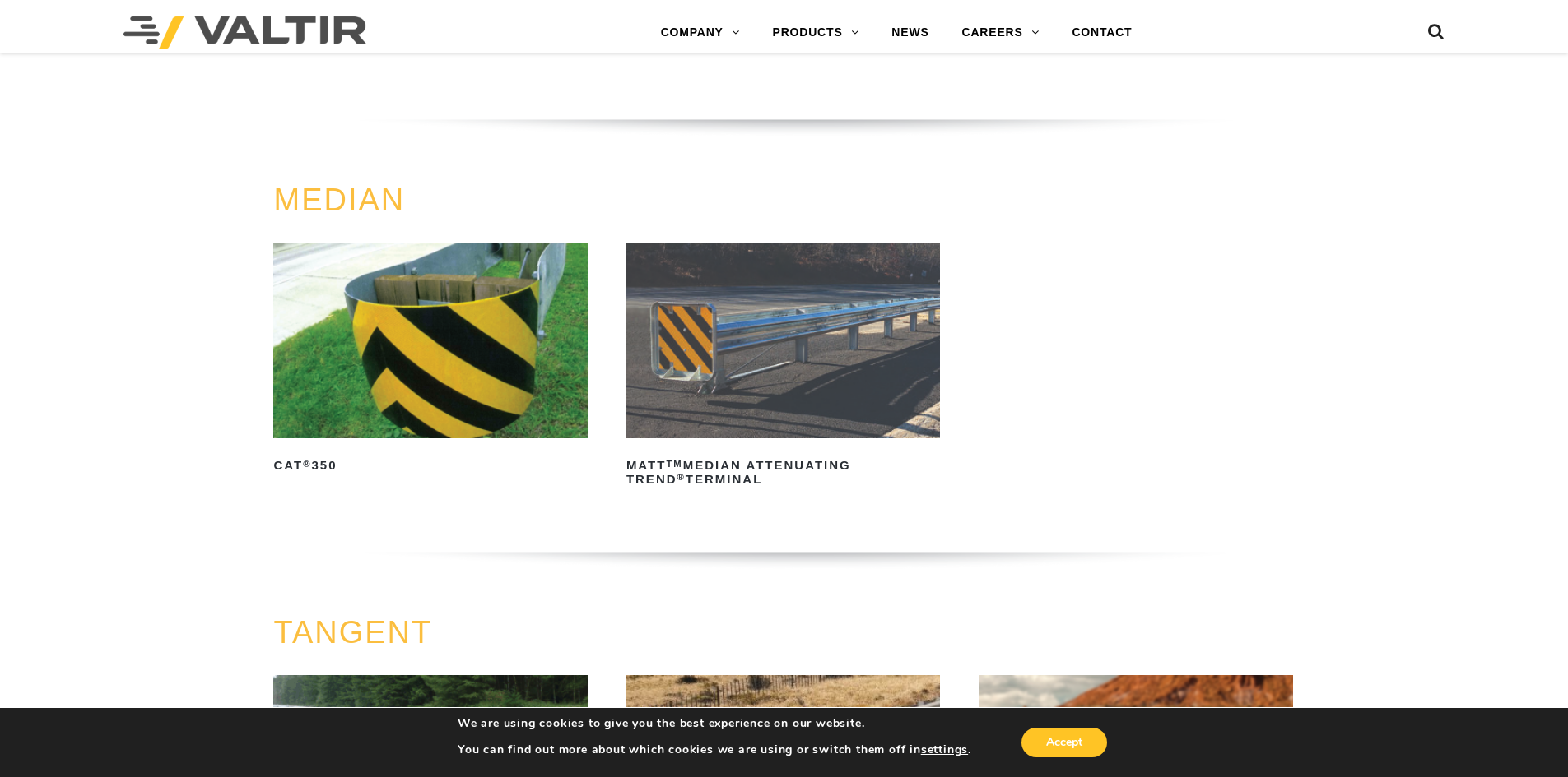
click at [426, 350] on img at bounding box center [430, 340] width 314 height 196
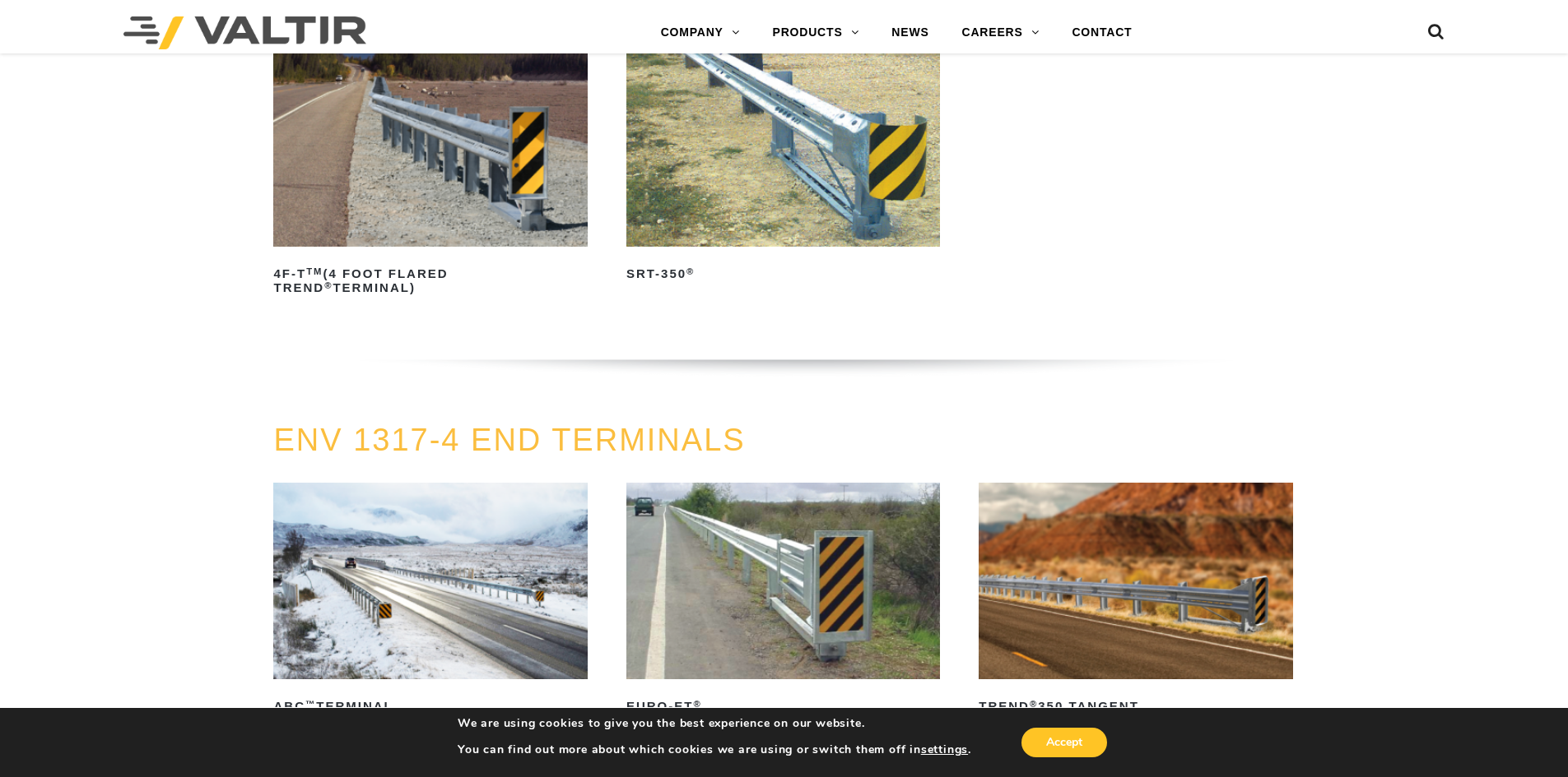
scroll to position [1809, 0]
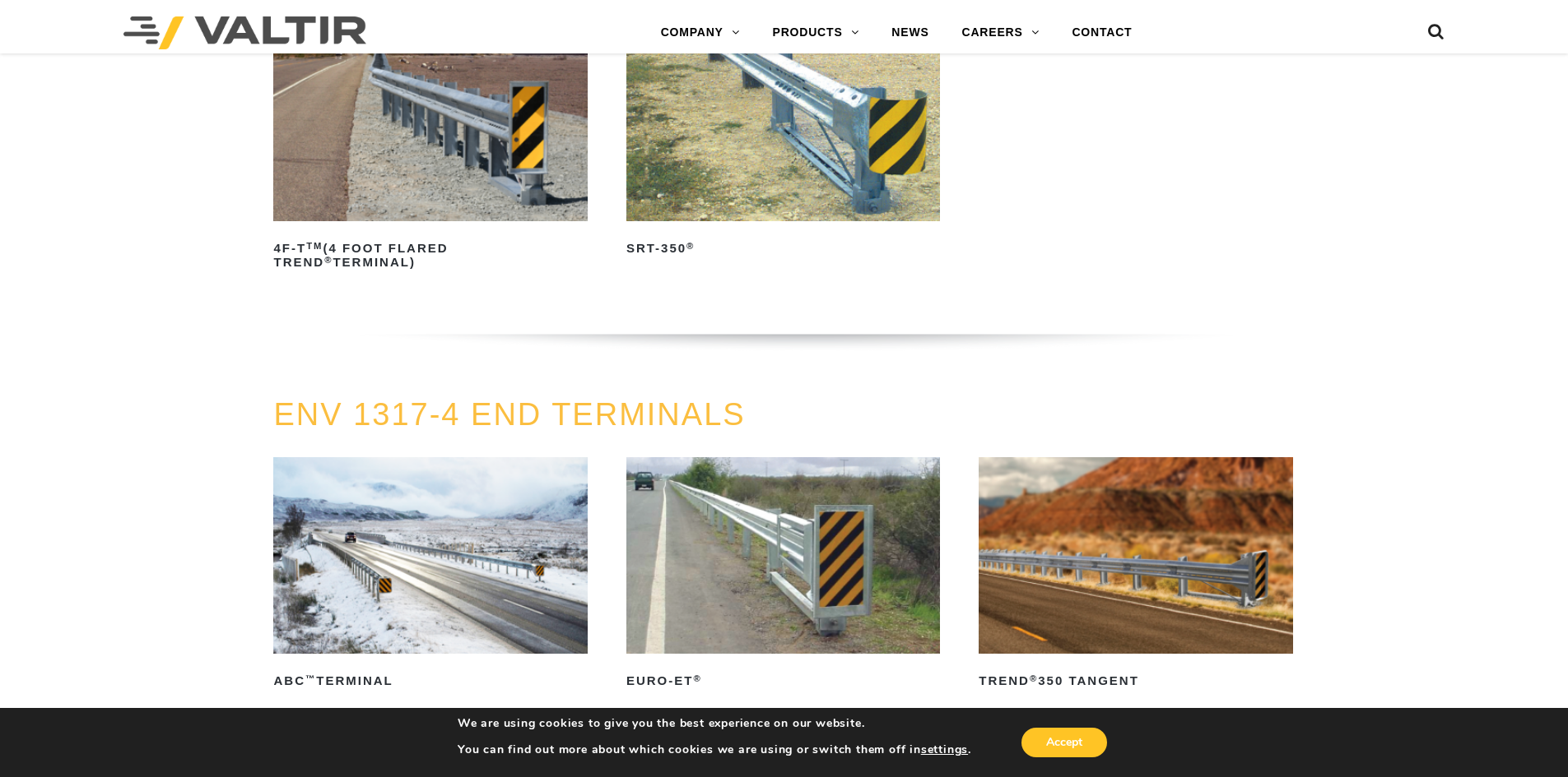
click at [458, 566] on img at bounding box center [430, 555] width 314 height 196
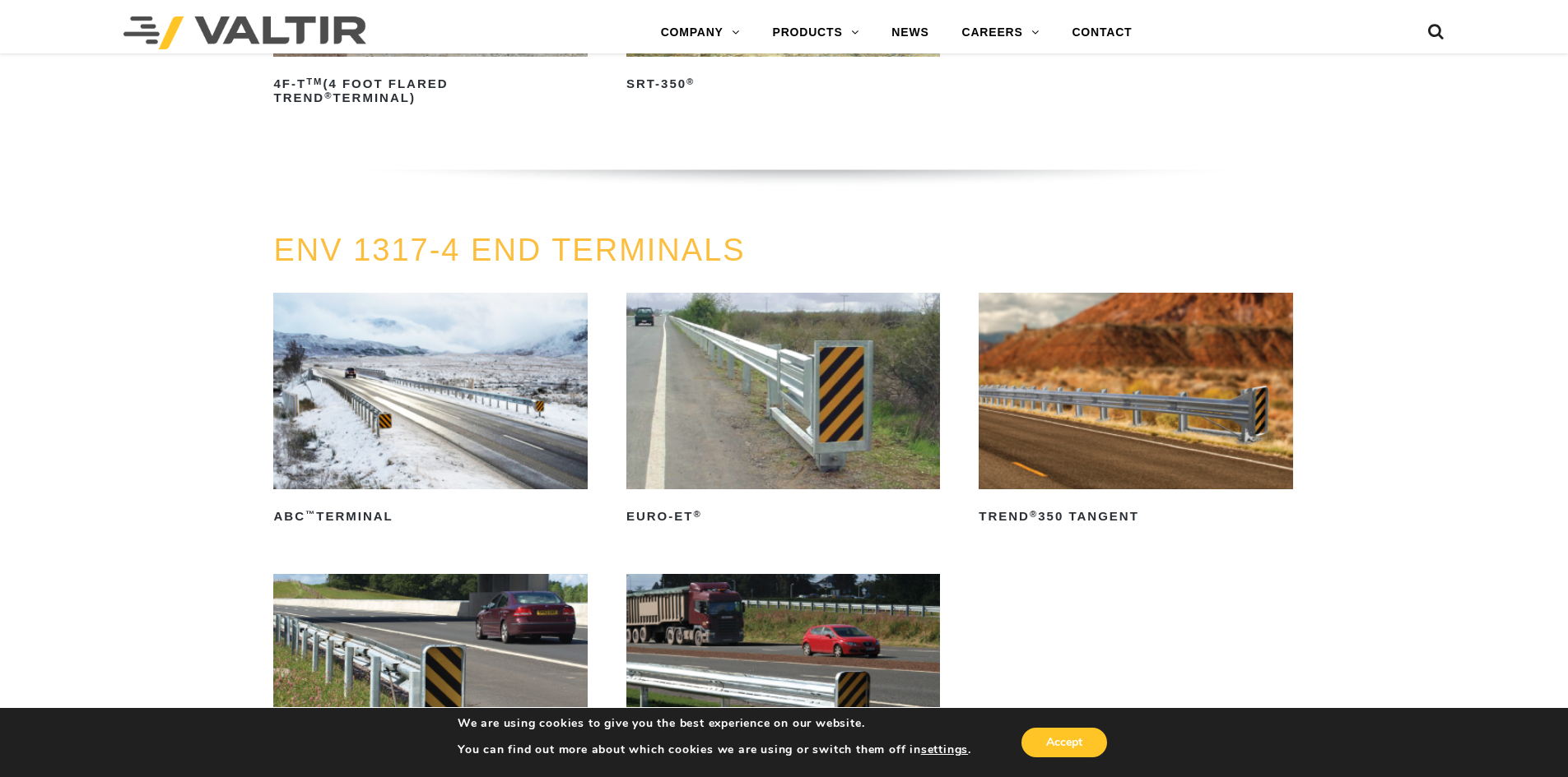
scroll to position [1481, 0]
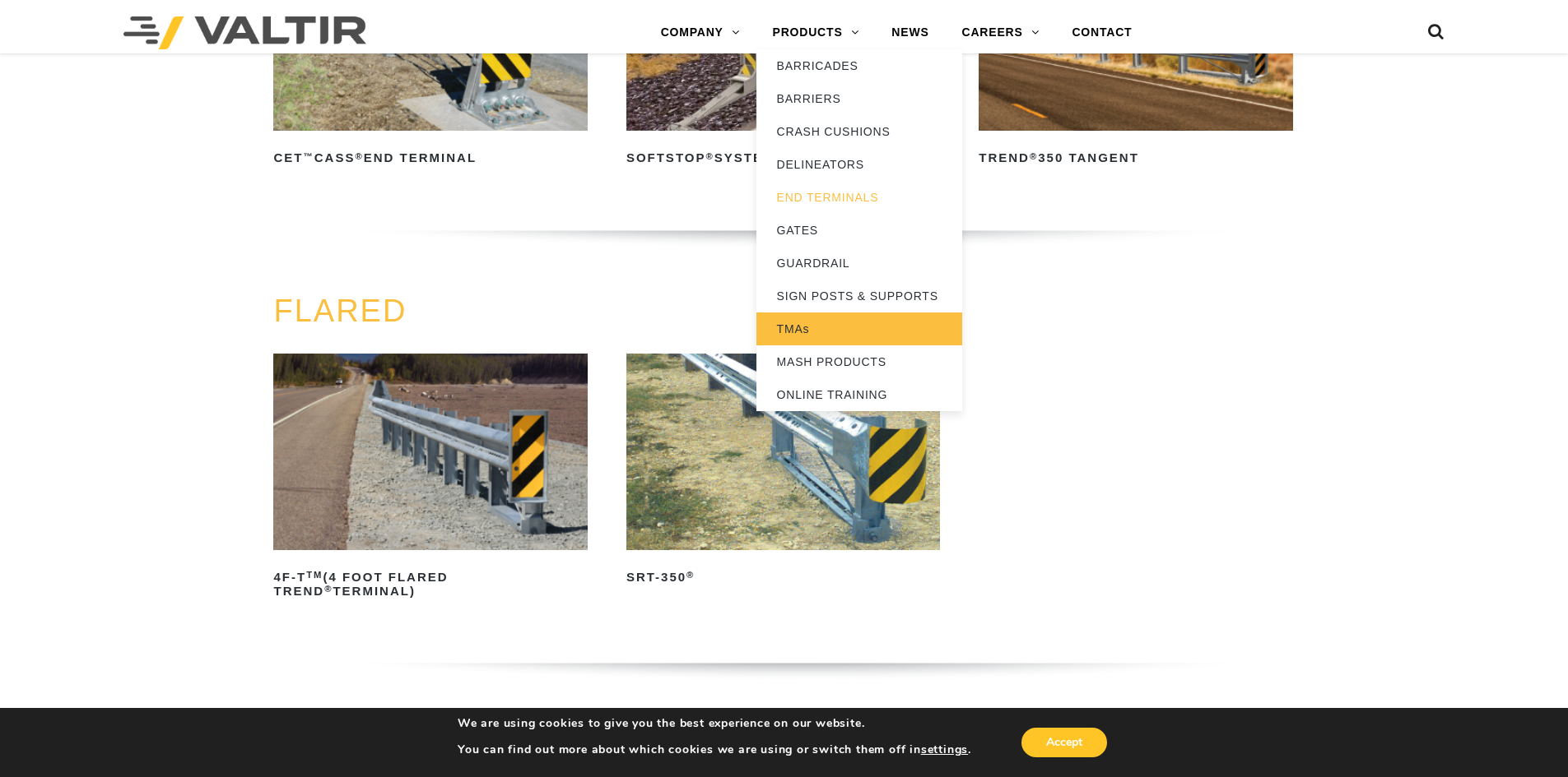
click at [883, 342] on link "TMAs" at bounding box center [858, 329] width 205 height 33
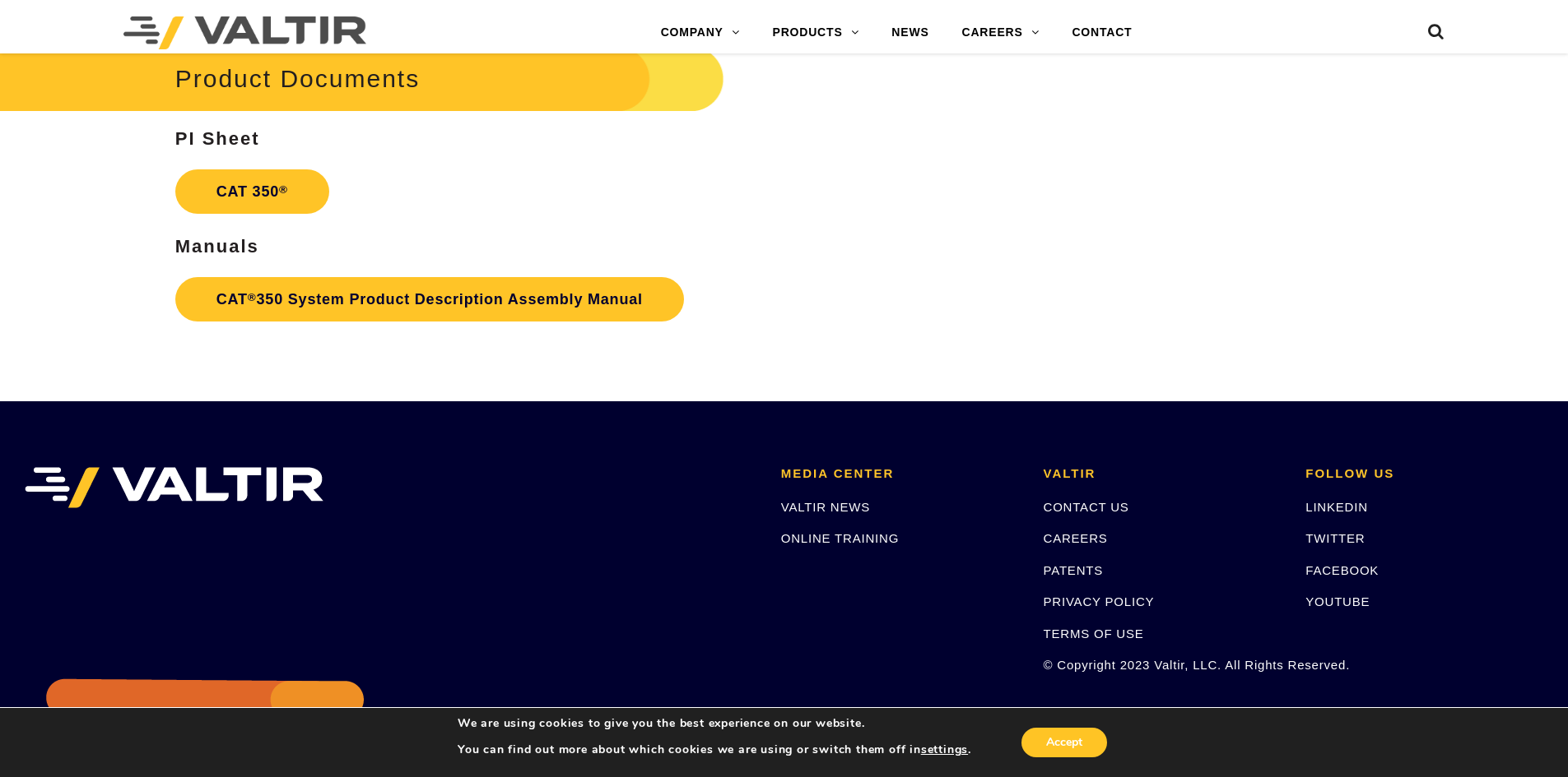
scroll to position [2921, 0]
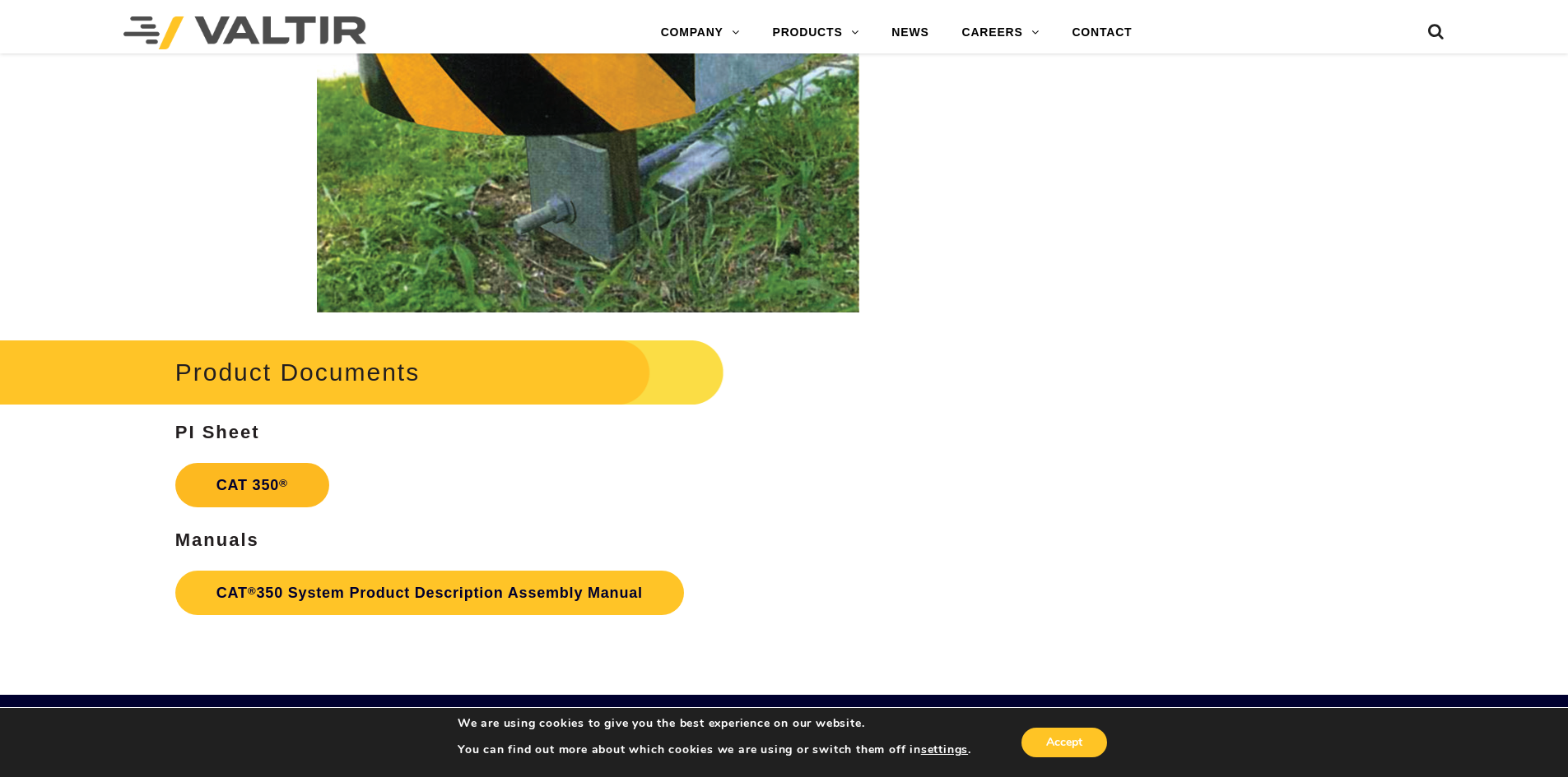
click at [273, 492] on link "CAT 350 ®" at bounding box center [252, 485] width 154 height 44
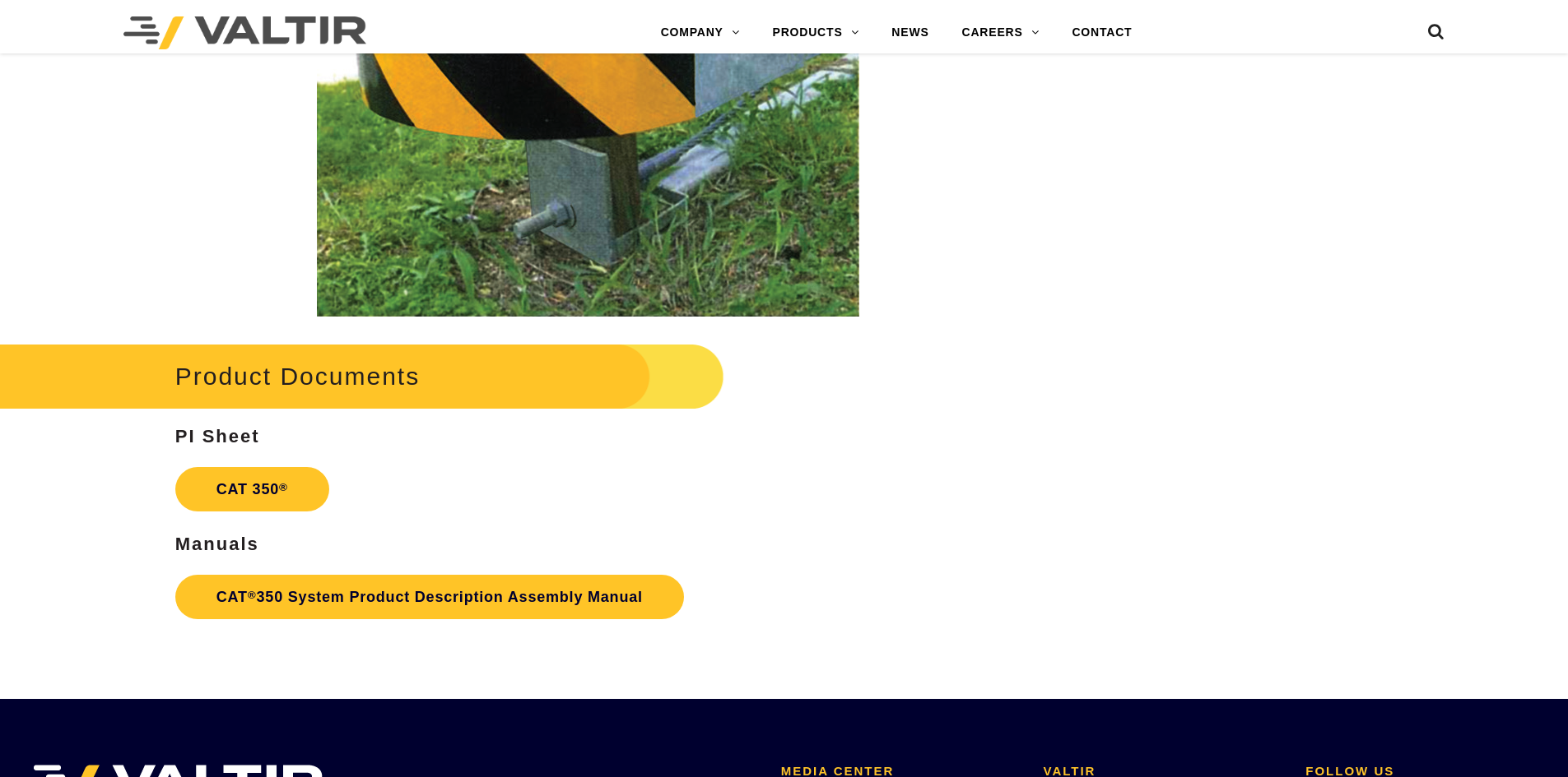
scroll to position [2921, 0]
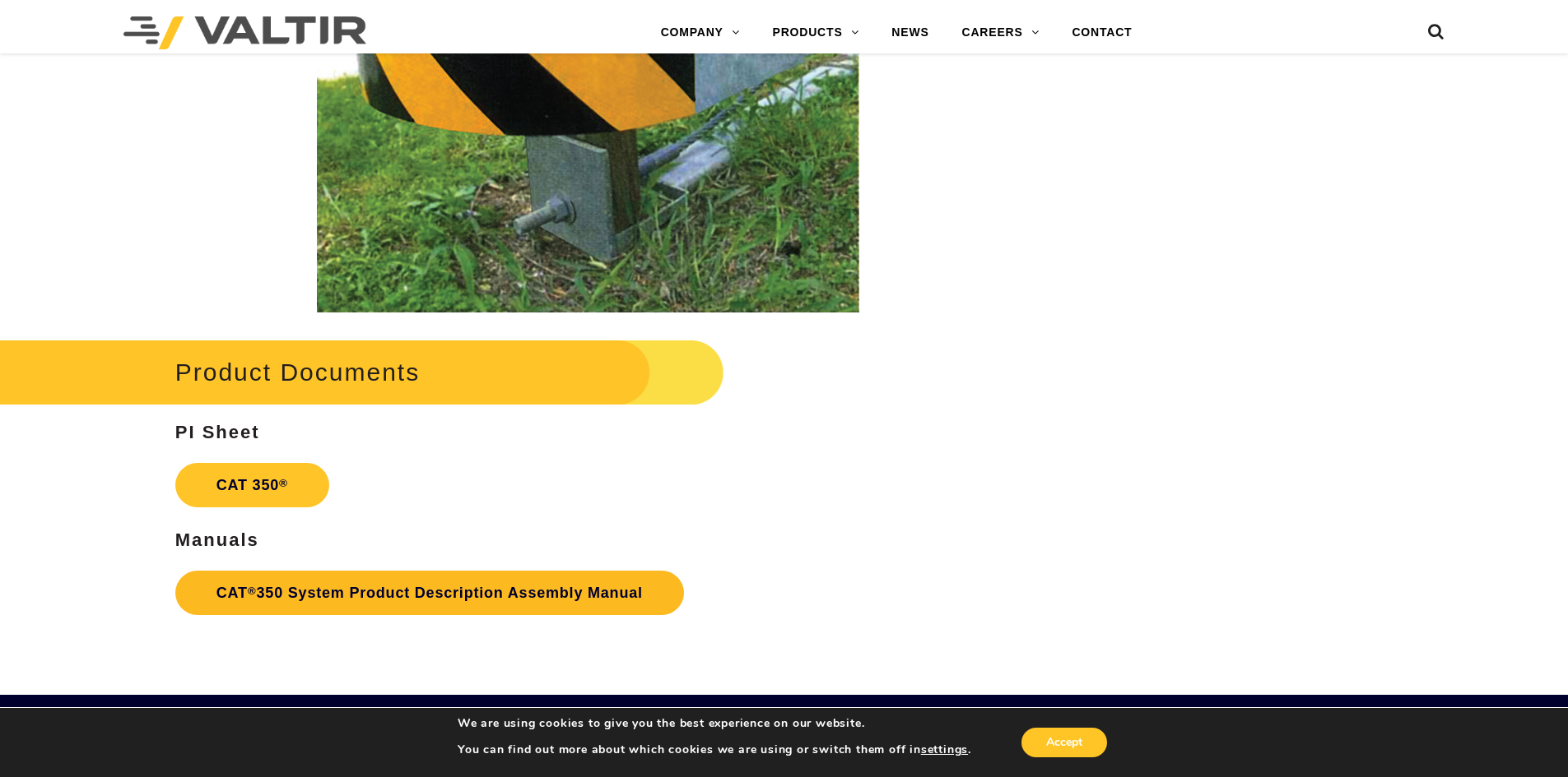
click at [437, 588] on link "CAT ® 350 System Product Description Assembly Manual" at bounding box center [429, 593] width 509 height 44
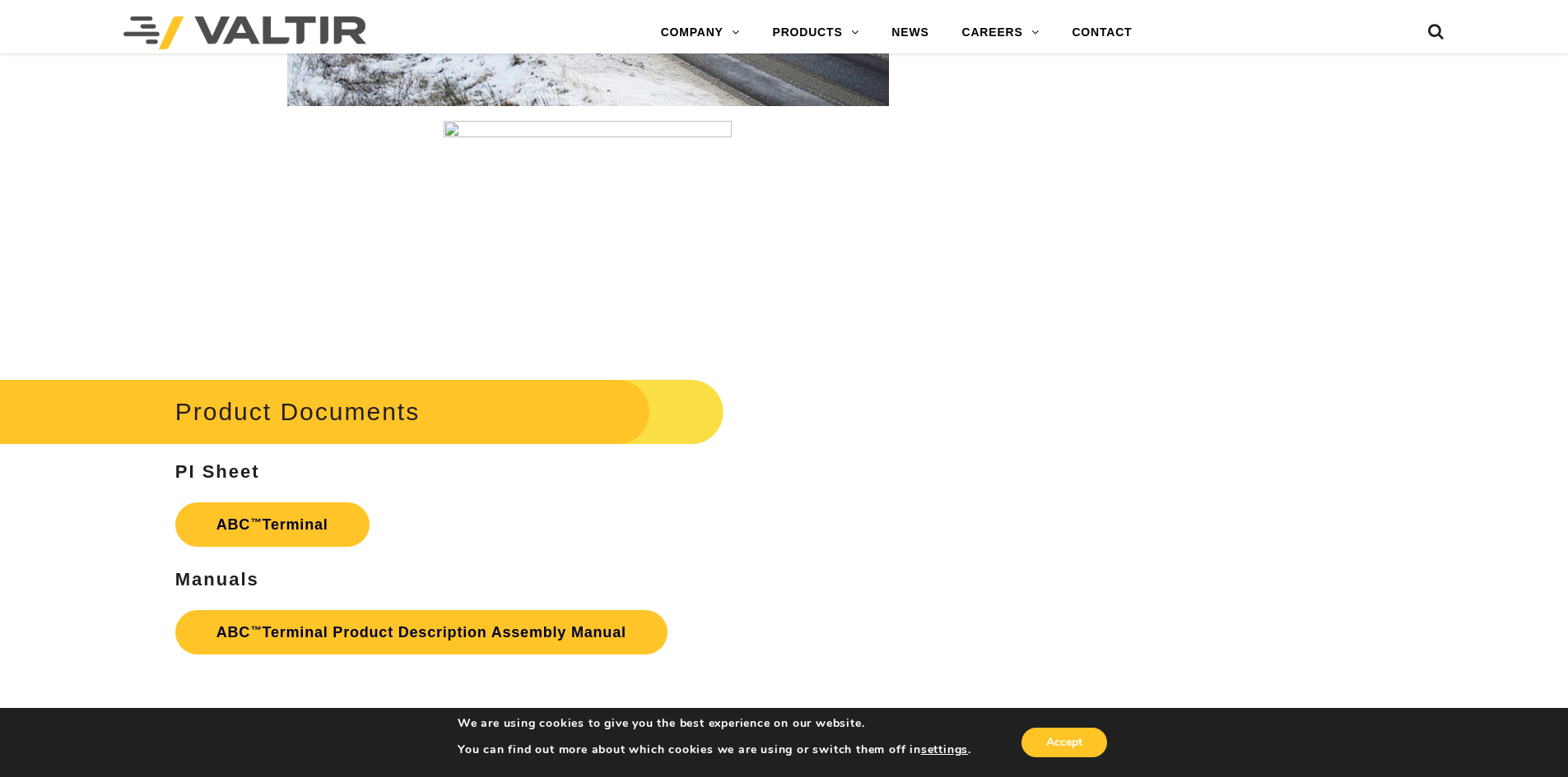
scroll to position [2468, 0]
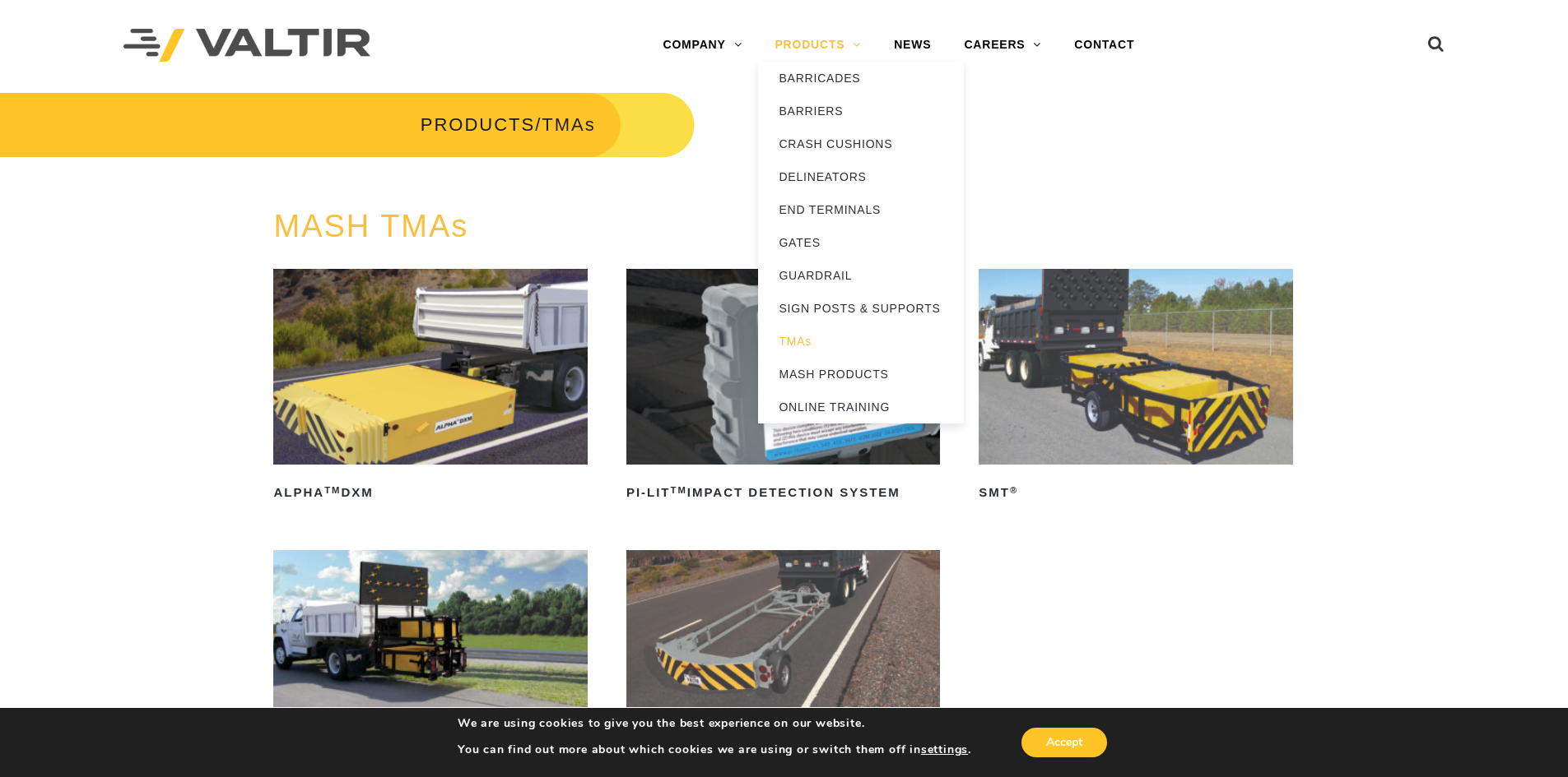
click at [796, 38] on link "PRODUCTS" at bounding box center [817, 45] width 119 height 33
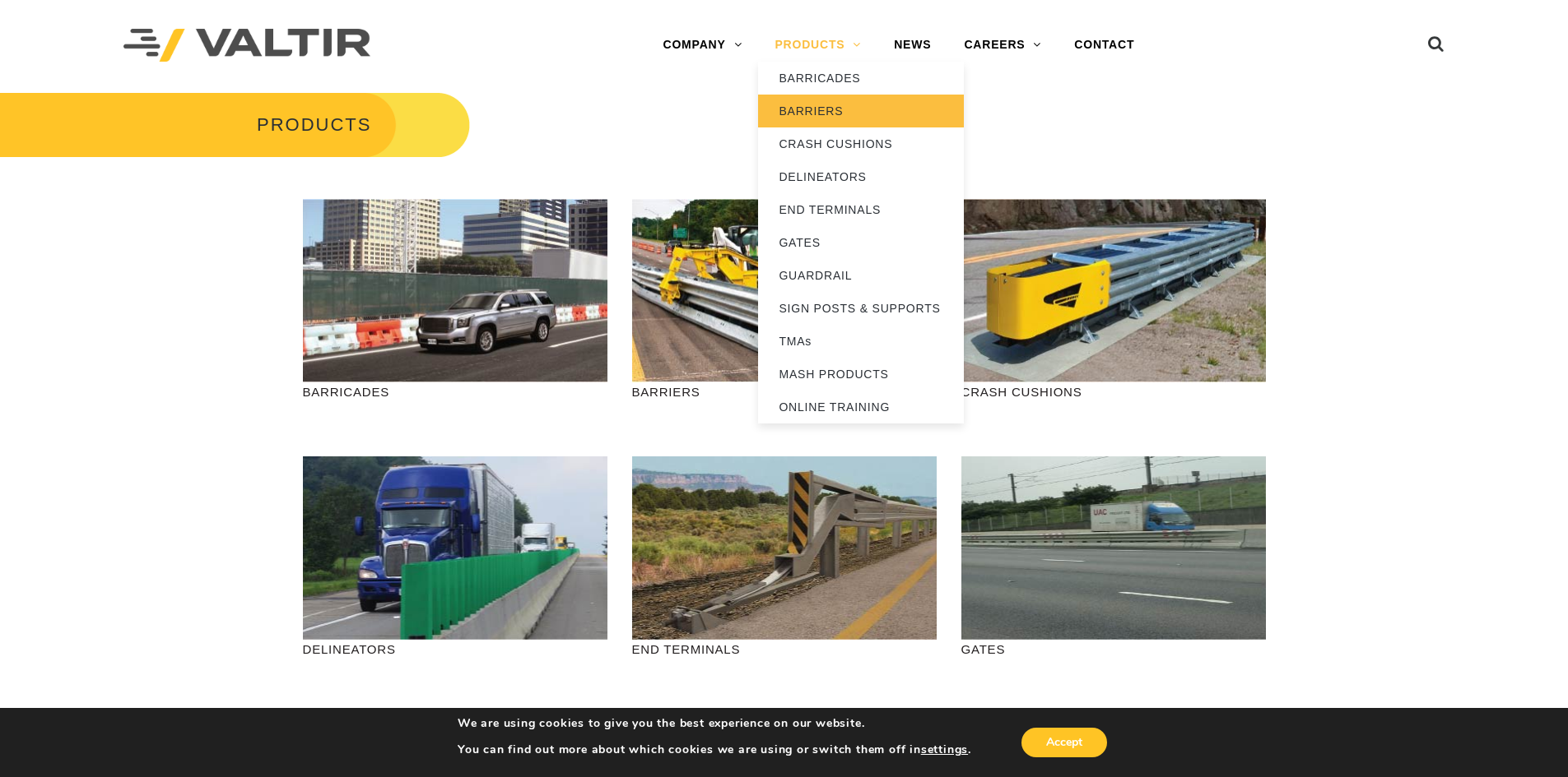
click at [807, 114] on link "BARRIERS" at bounding box center [860, 110] width 205 height 33
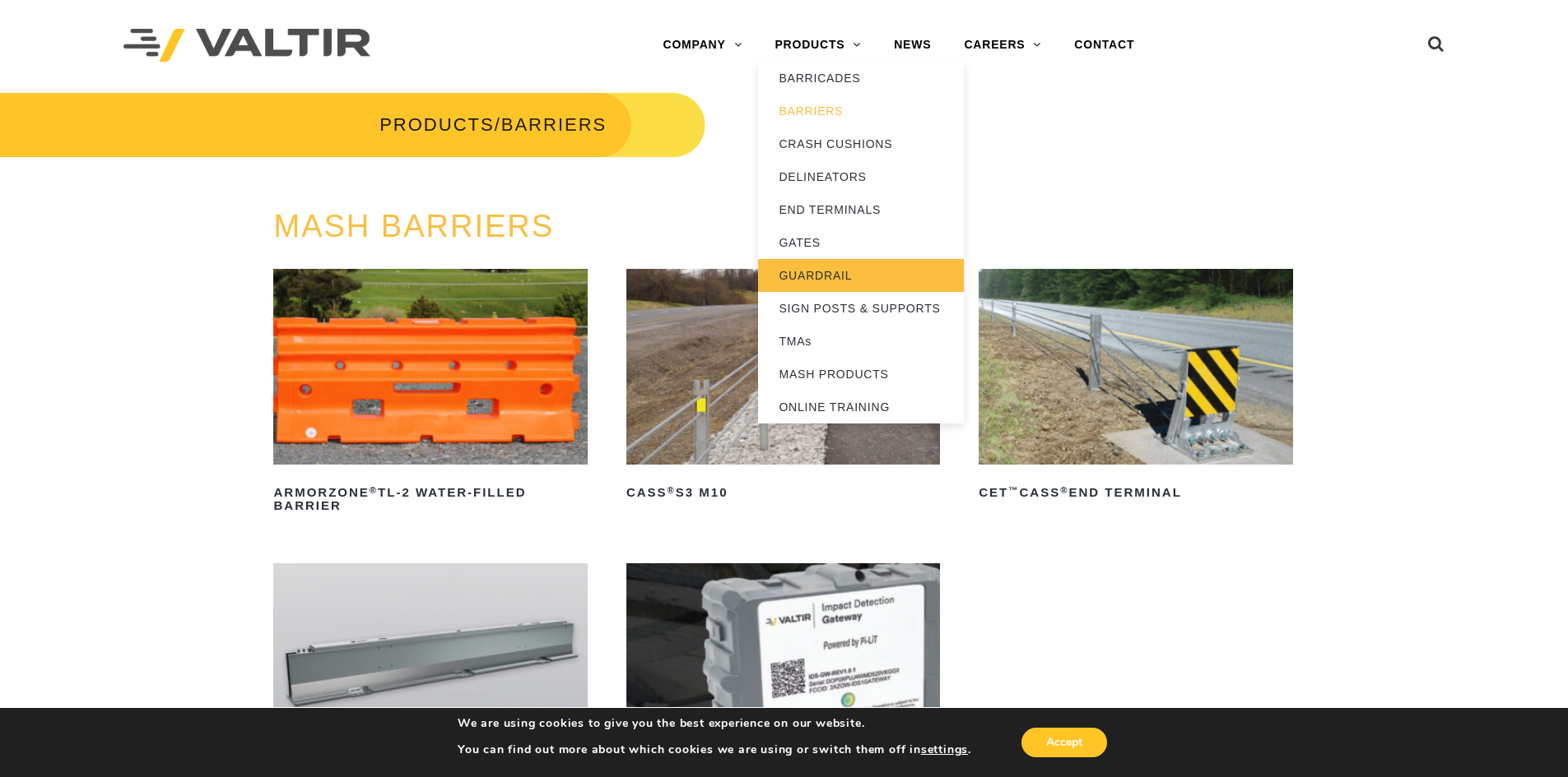
click at [855, 278] on link "GUARDRAIL" at bounding box center [860, 275] width 205 height 33
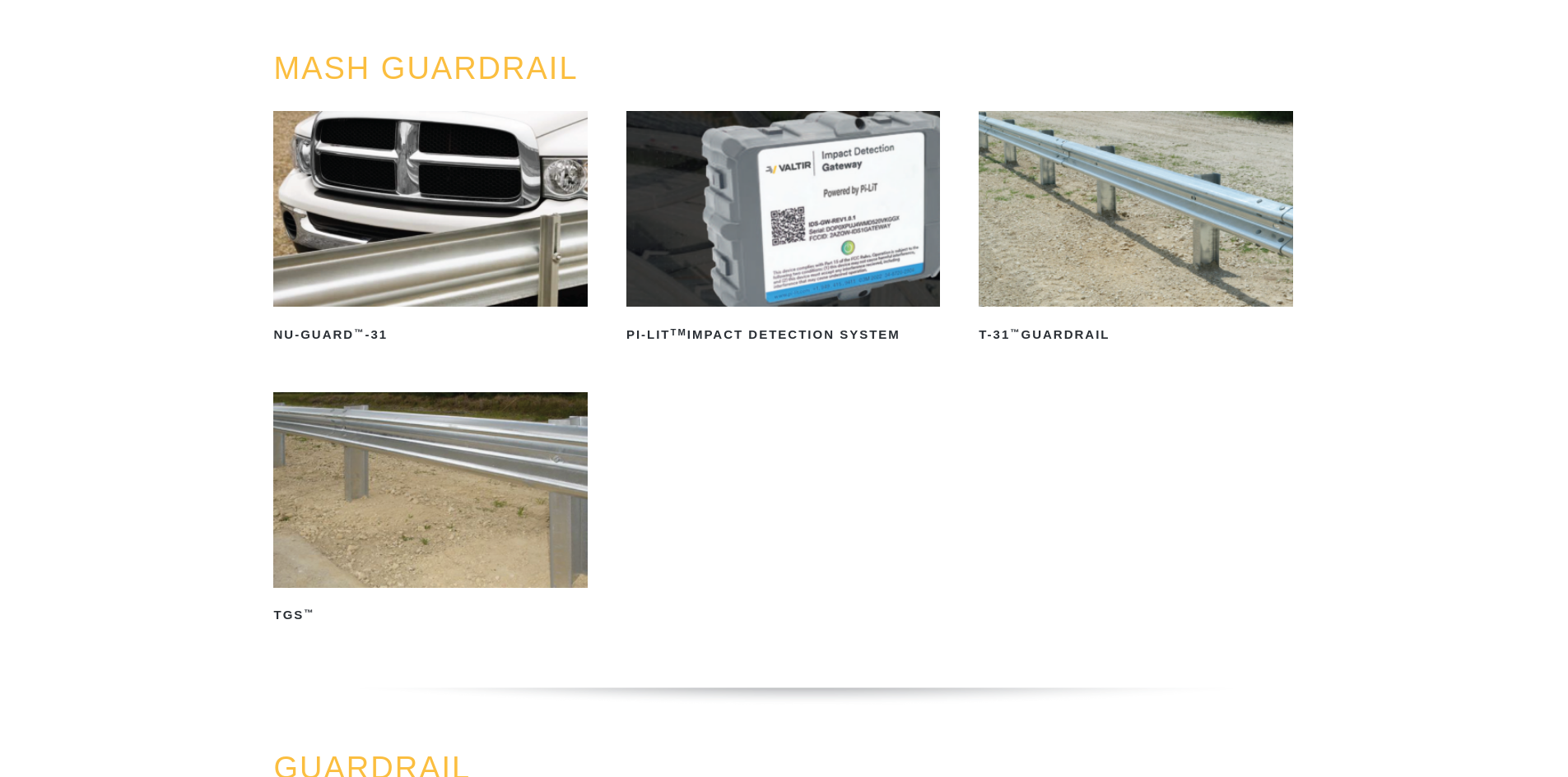
scroll to position [165, 0]
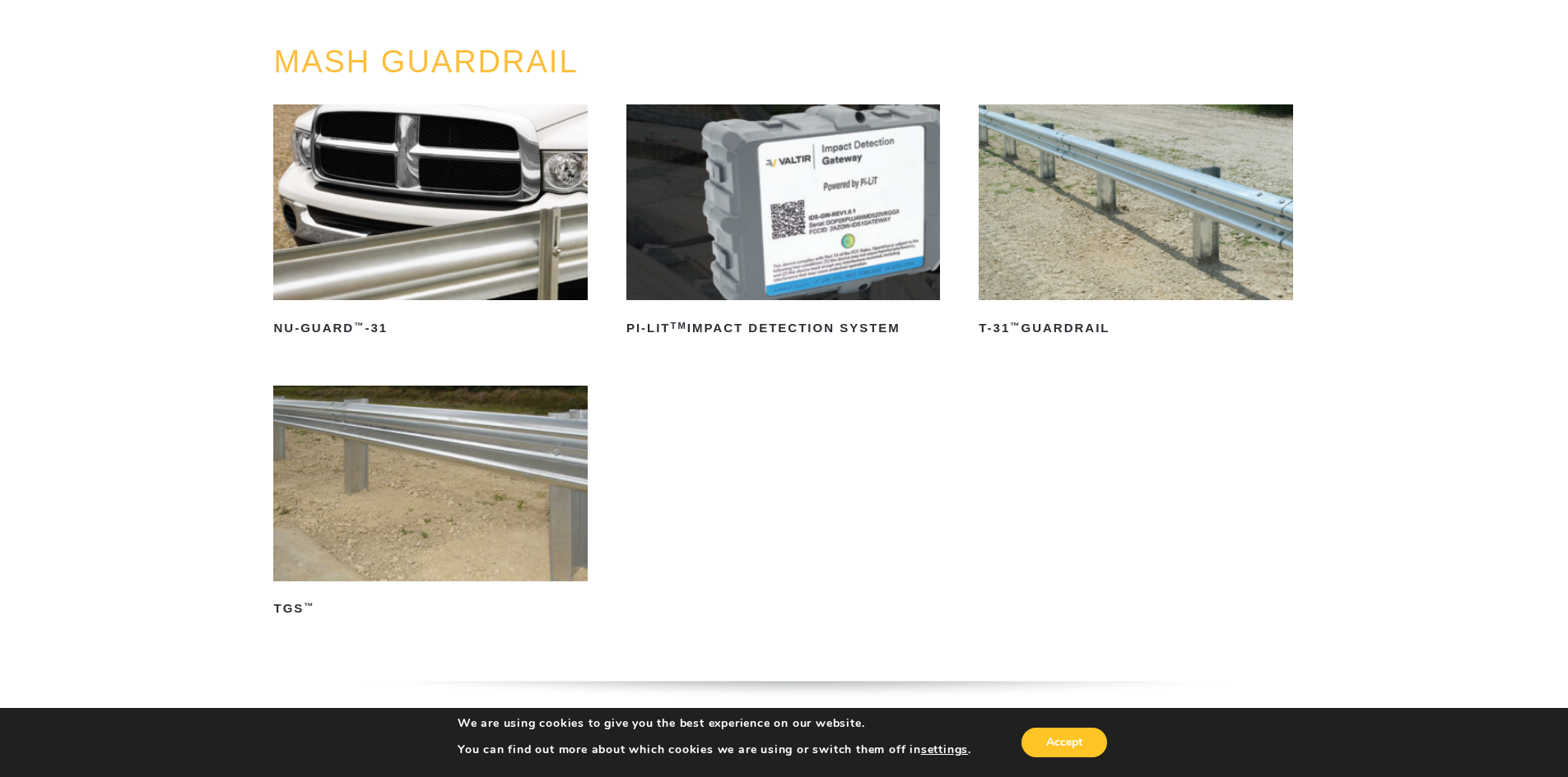
click at [525, 461] on img at bounding box center [430, 484] width 314 height 196
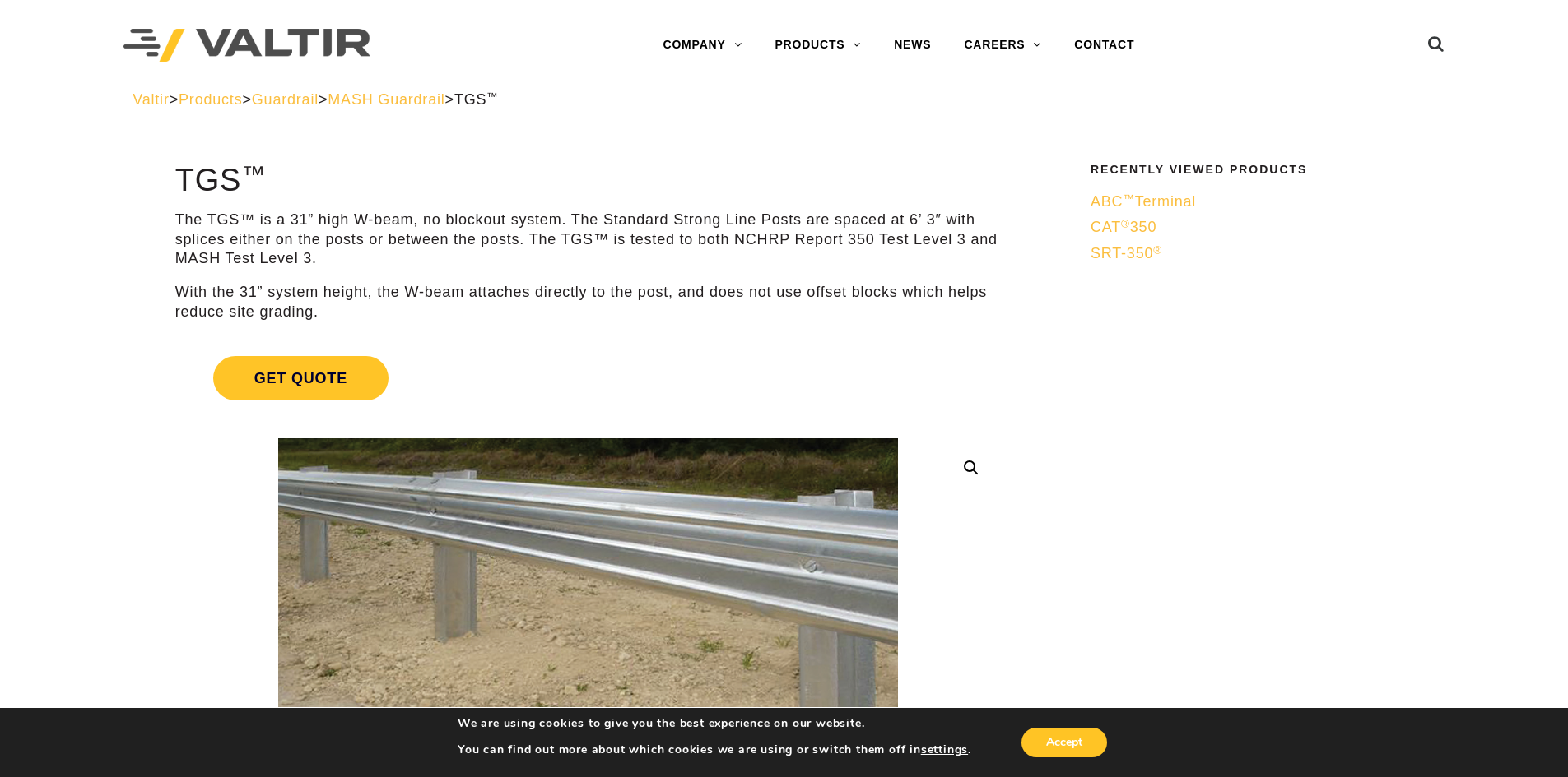
click at [1177, 202] on span "ABC ™ Terminal" at bounding box center [1143, 201] width 106 height 17
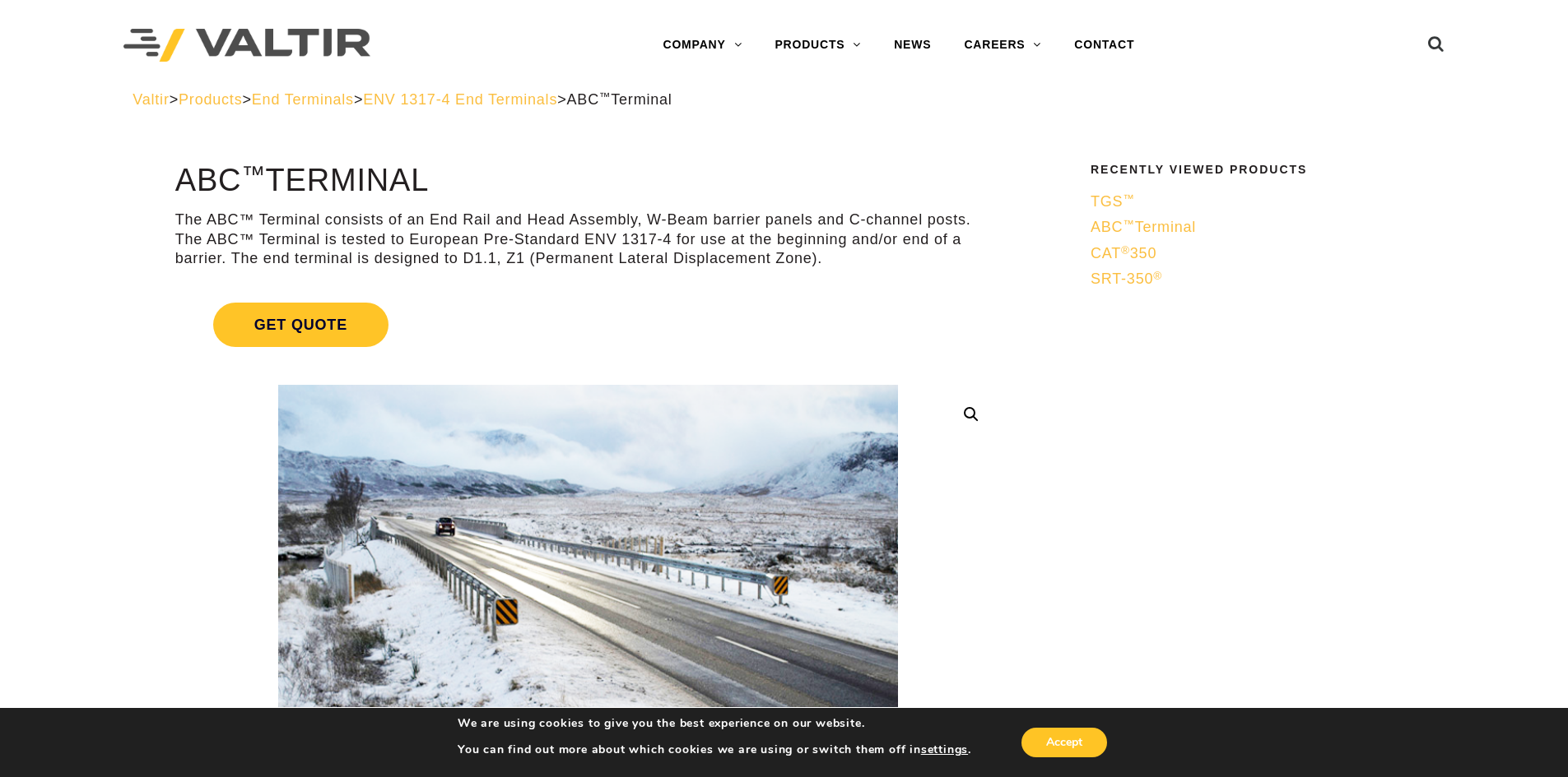
click at [1110, 206] on span "TGS ™" at bounding box center [1112, 201] width 44 height 17
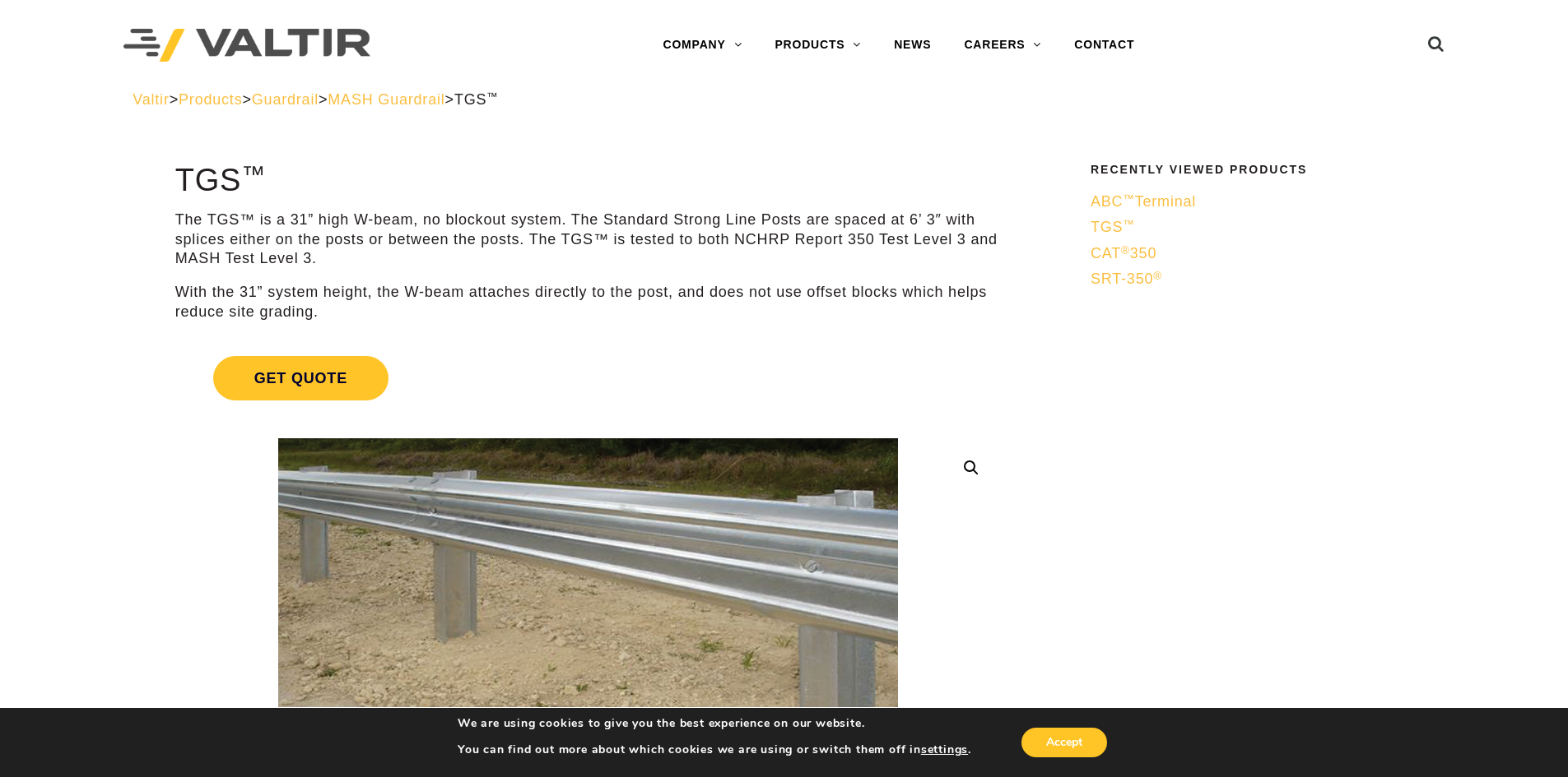
click at [1096, 252] on span "CAT ® 350" at bounding box center [1123, 253] width 66 height 17
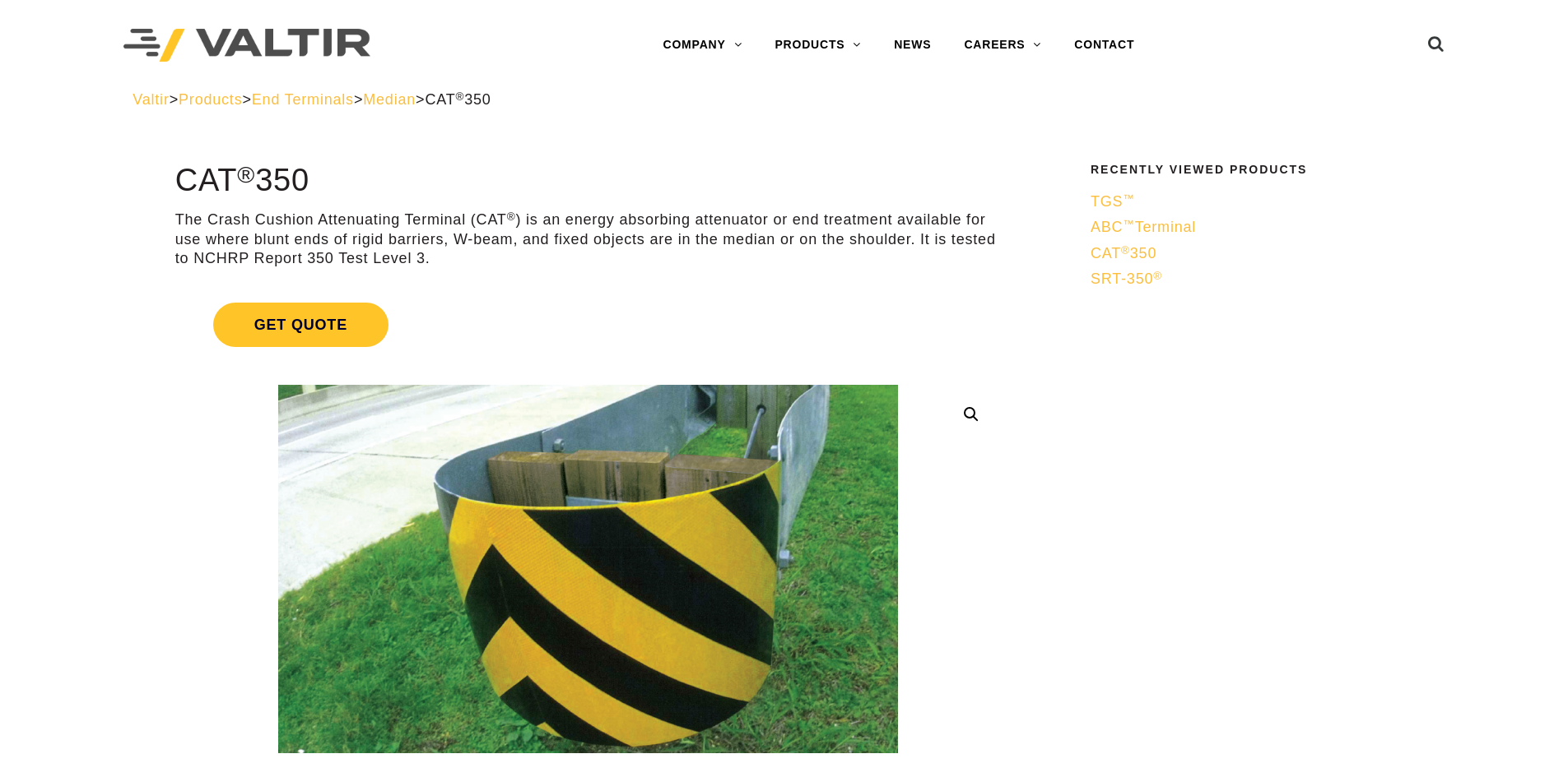
click at [1089, 278] on ul "Recently Viewed Products TGS ™ ABC ™ Terminal CAT ® 350 SRT-350 ®" at bounding box center [1241, 228] width 367 height 129
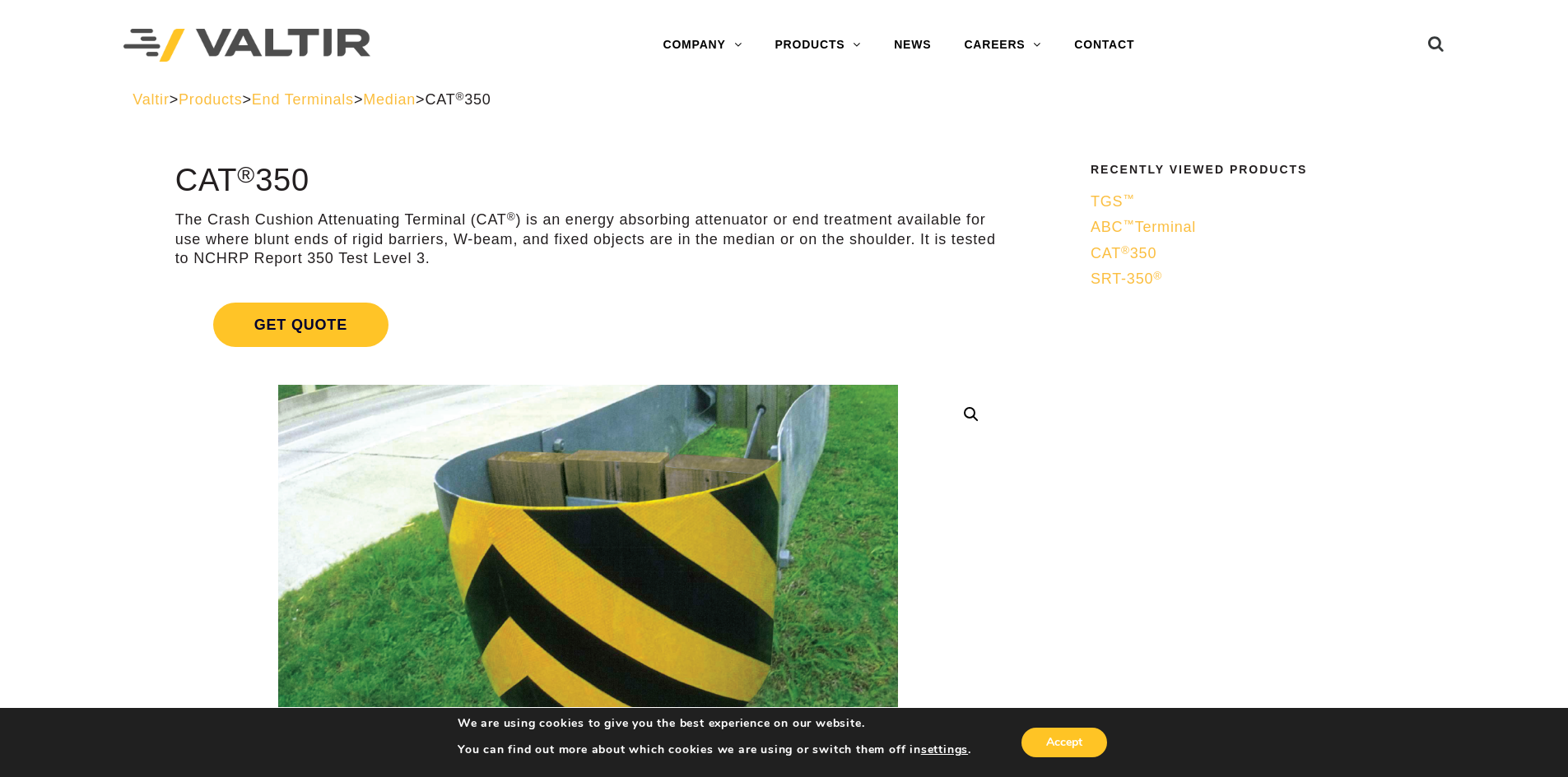
click at [1096, 279] on span "SRT-350 ®" at bounding box center [1126, 278] width 71 height 17
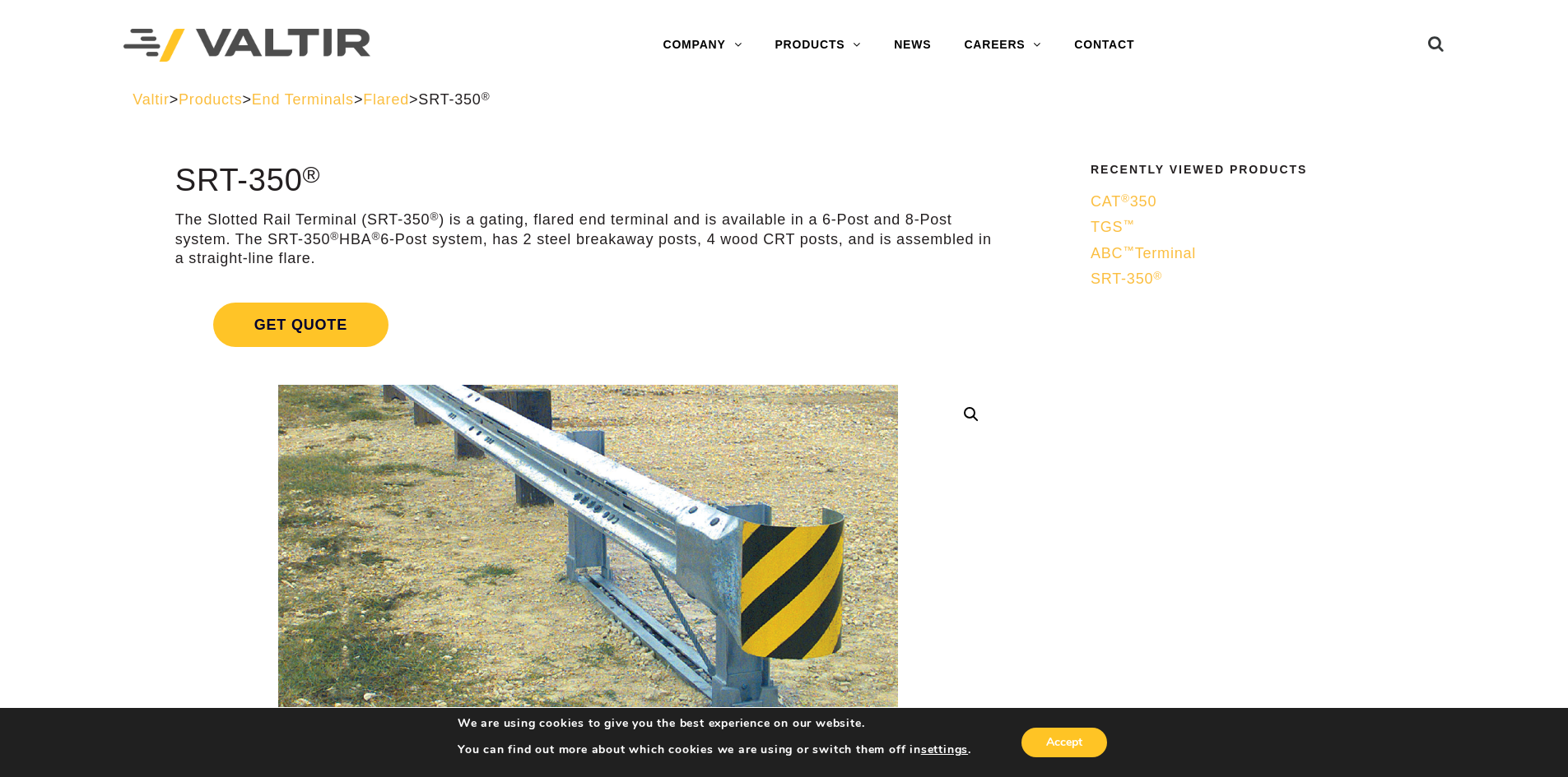
click at [409, 93] on span "Flared" at bounding box center [386, 100] width 46 height 17
click at [341, 106] on span "End Terminals" at bounding box center [303, 100] width 102 height 17
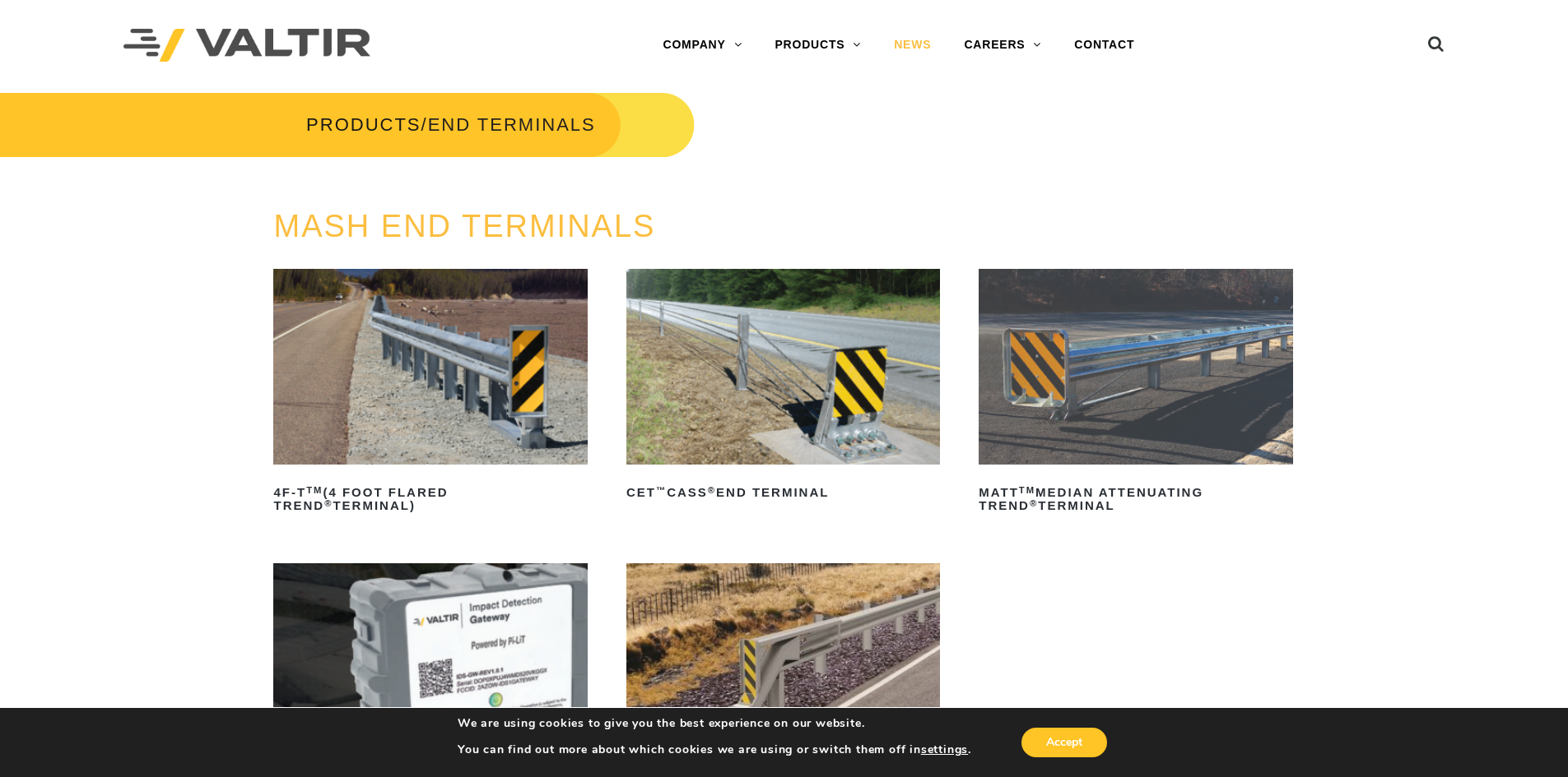
click at [925, 44] on link "NEWS" at bounding box center [911, 45] width 70 height 33
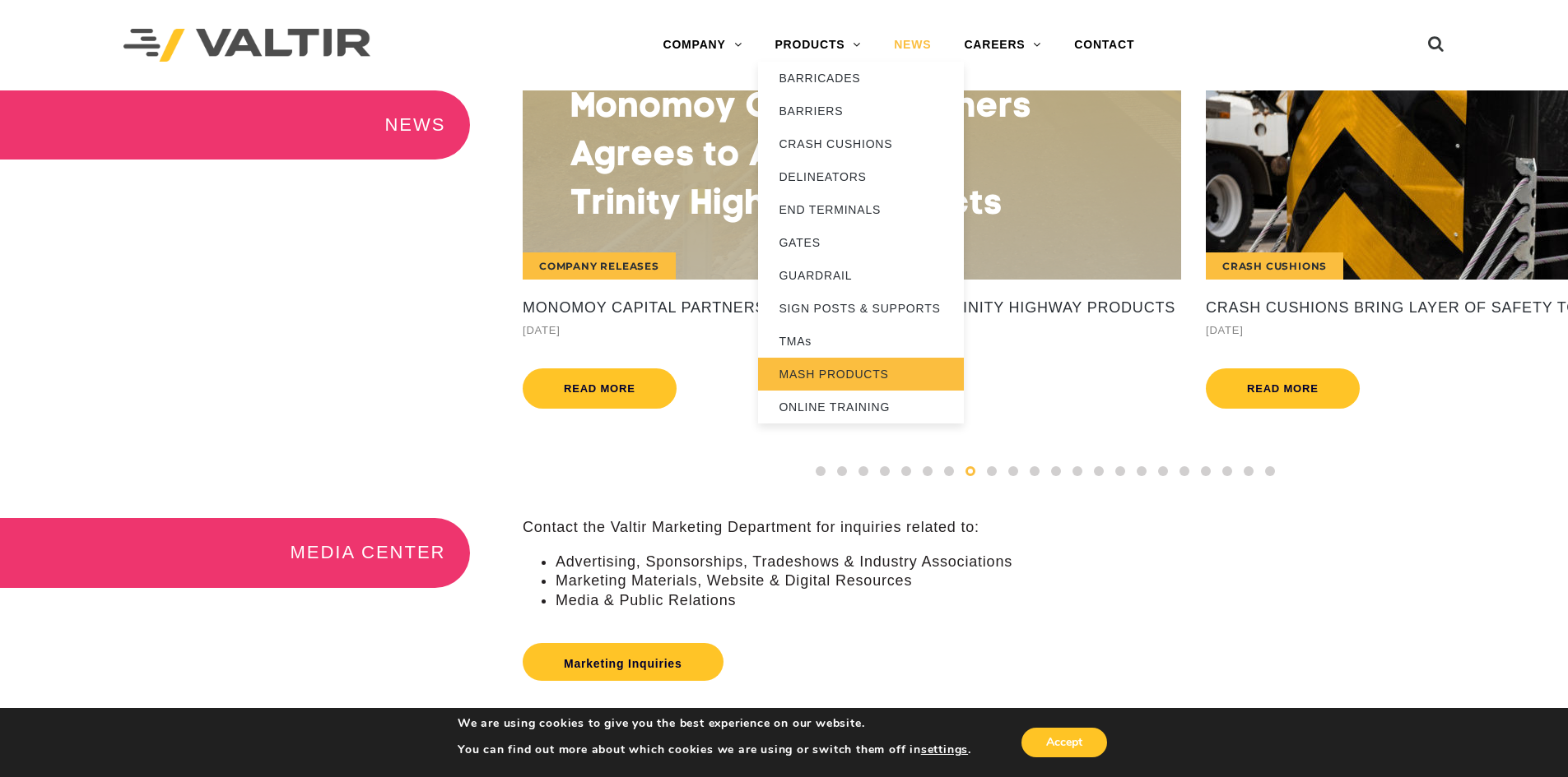
click at [851, 378] on link "MASH PRODUCTS" at bounding box center [860, 374] width 205 height 33
